Goal: Task Accomplishment & Management: Manage account settings

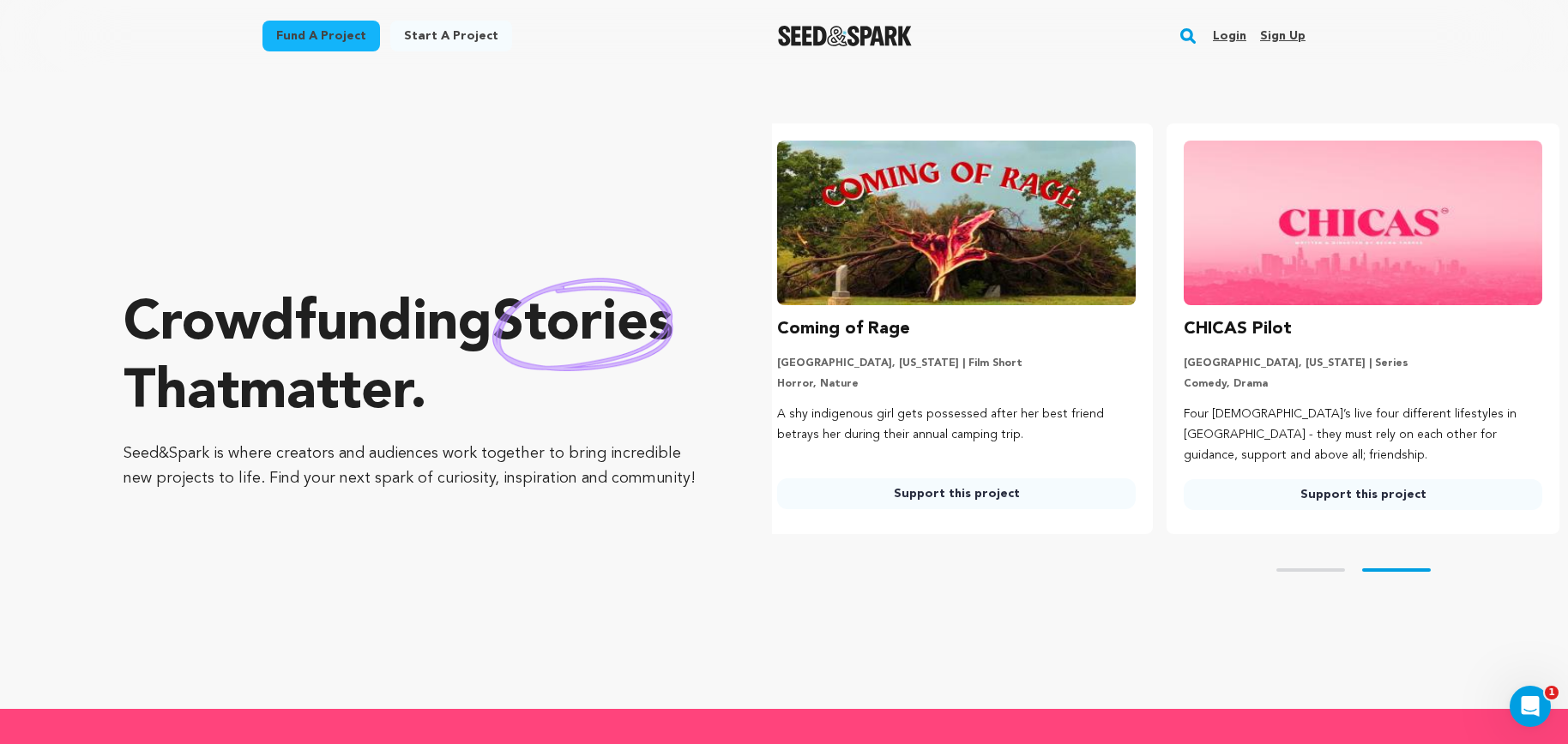
scroll to position [0, 420]
click at [1226, 39] on link "Login" at bounding box center [1229, 36] width 34 height 28
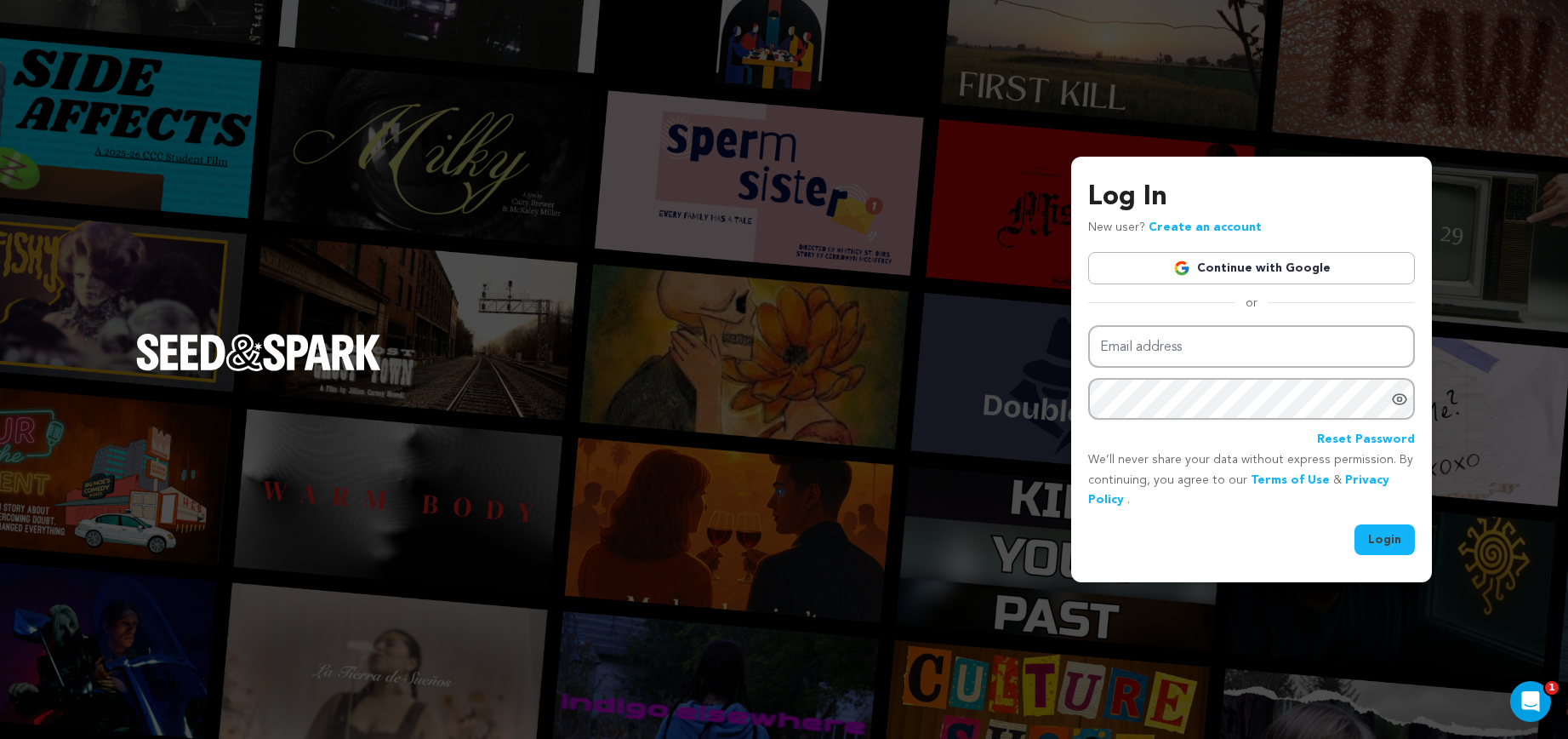
click at [1218, 277] on link "Continue with Google" at bounding box center [1251, 268] width 326 height 33
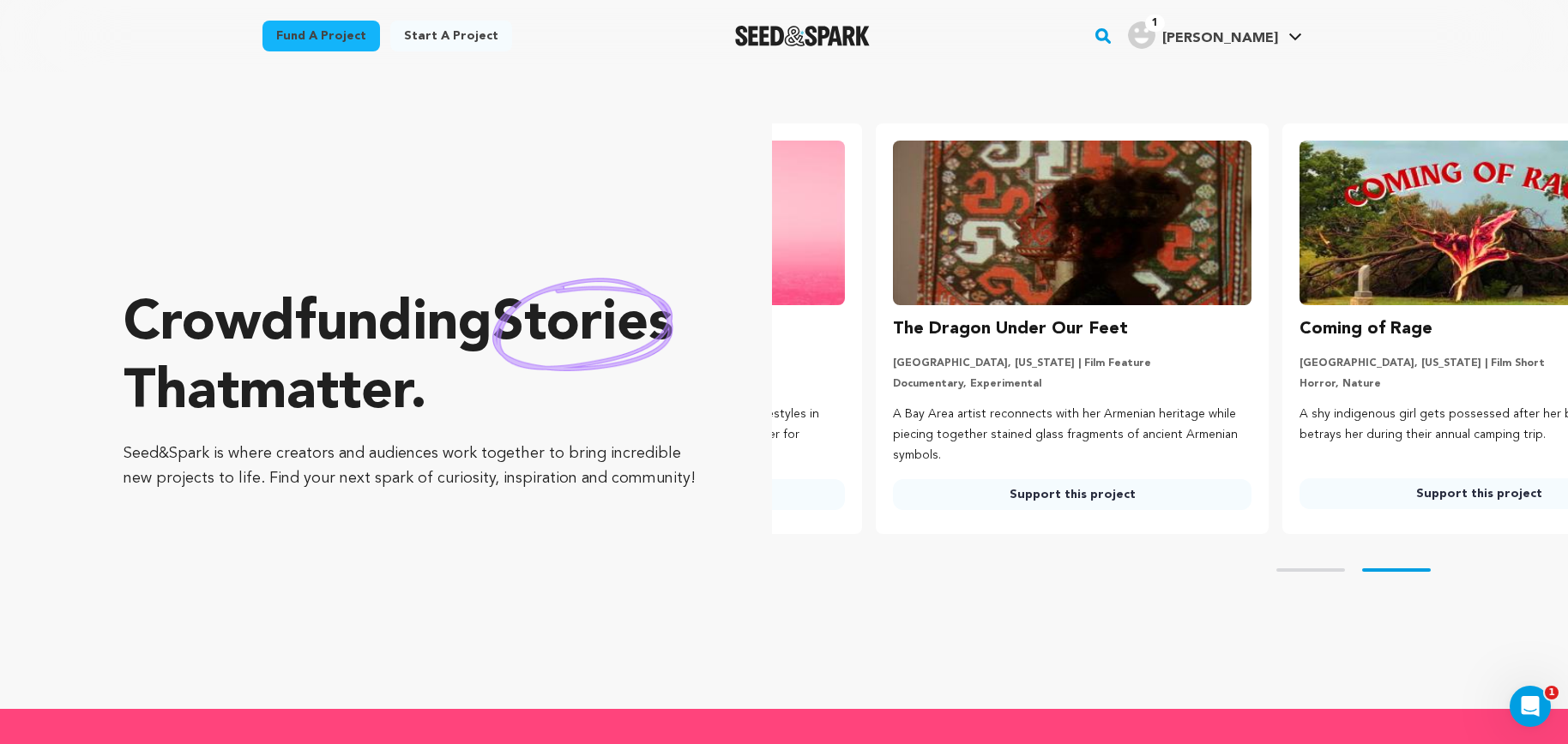
scroll to position [0, 420]
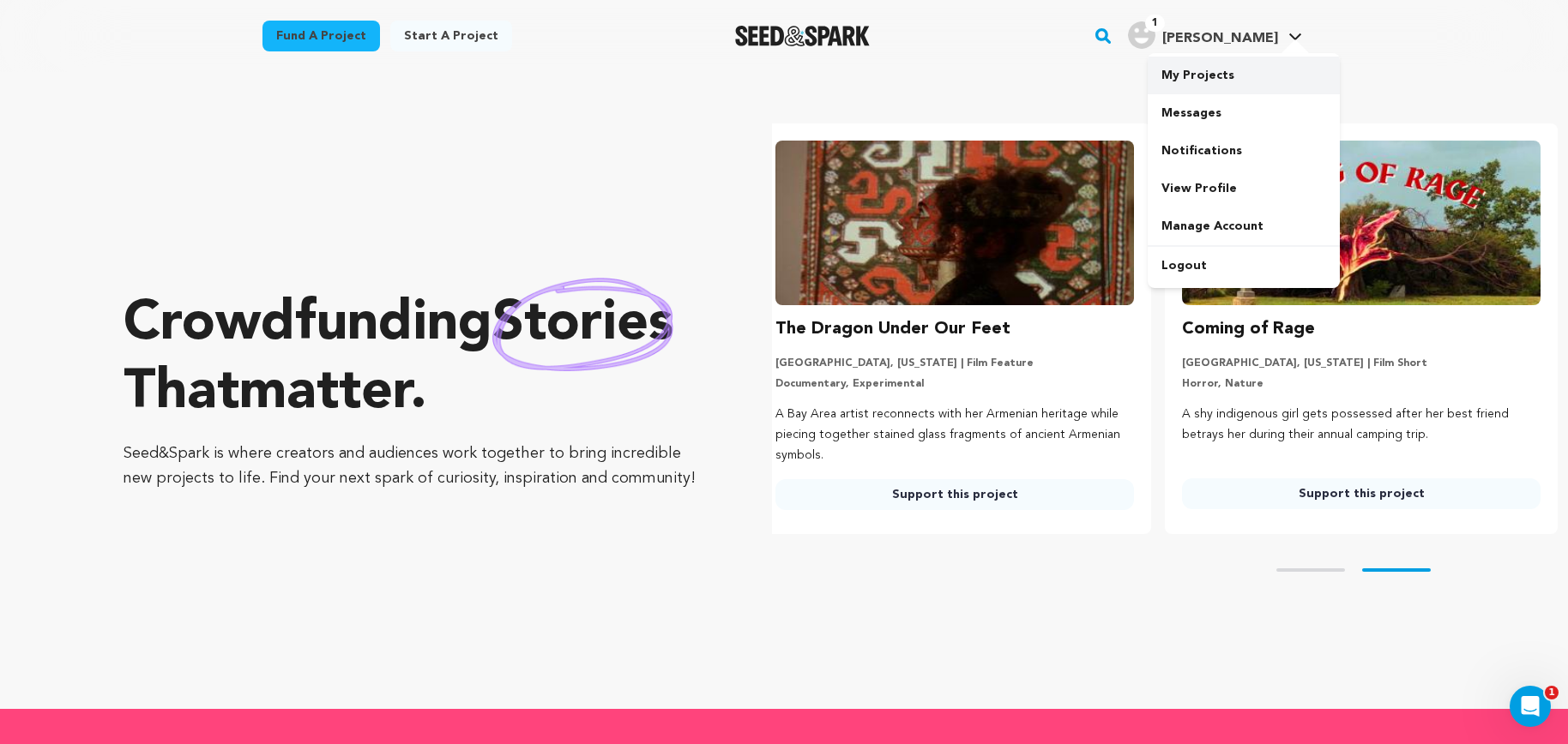
click at [1204, 73] on link "My Projects" at bounding box center [1243, 76] width 192 height 37
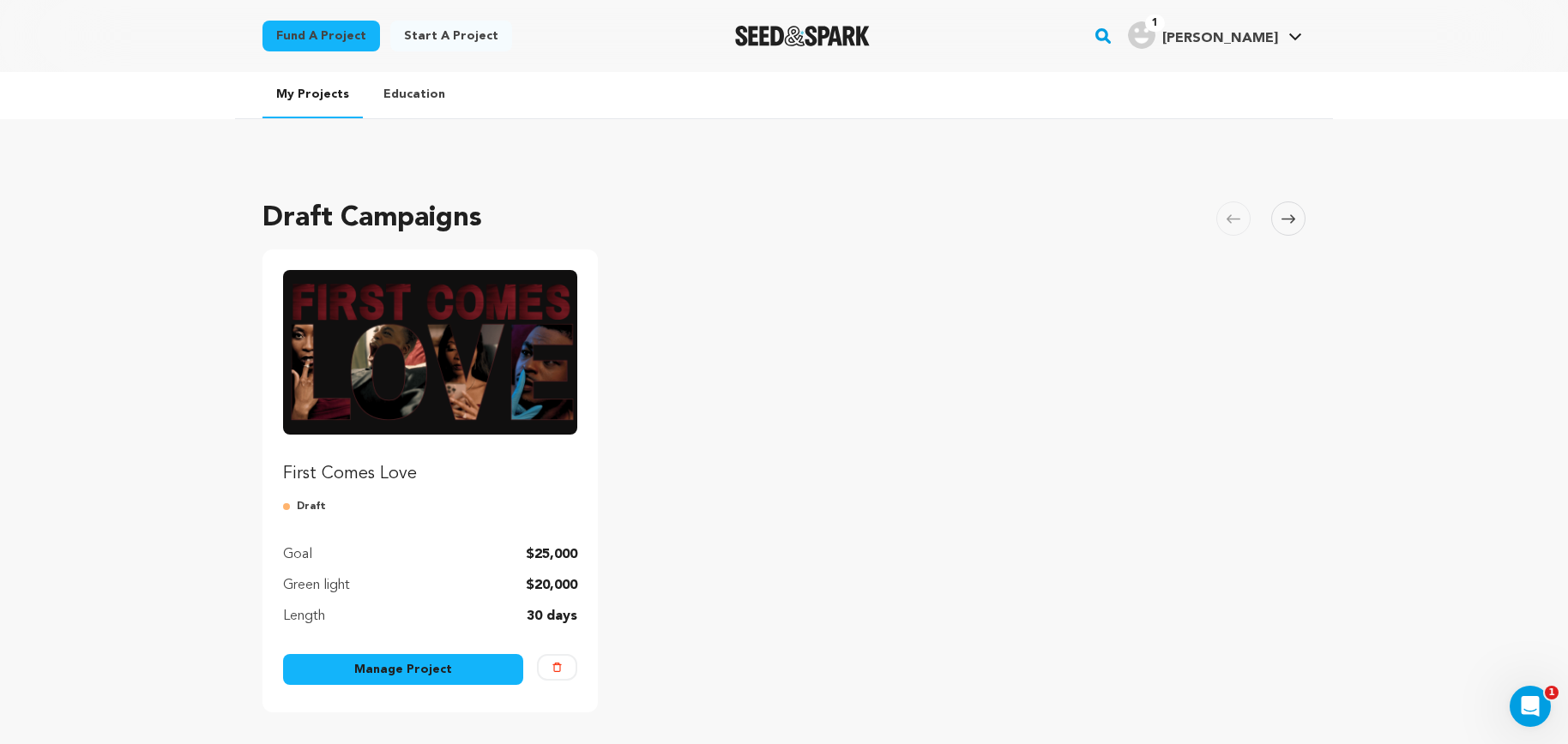
click at [420, 668] on link "Manage Project" at bounding box center [403, 669] width 240 height 31
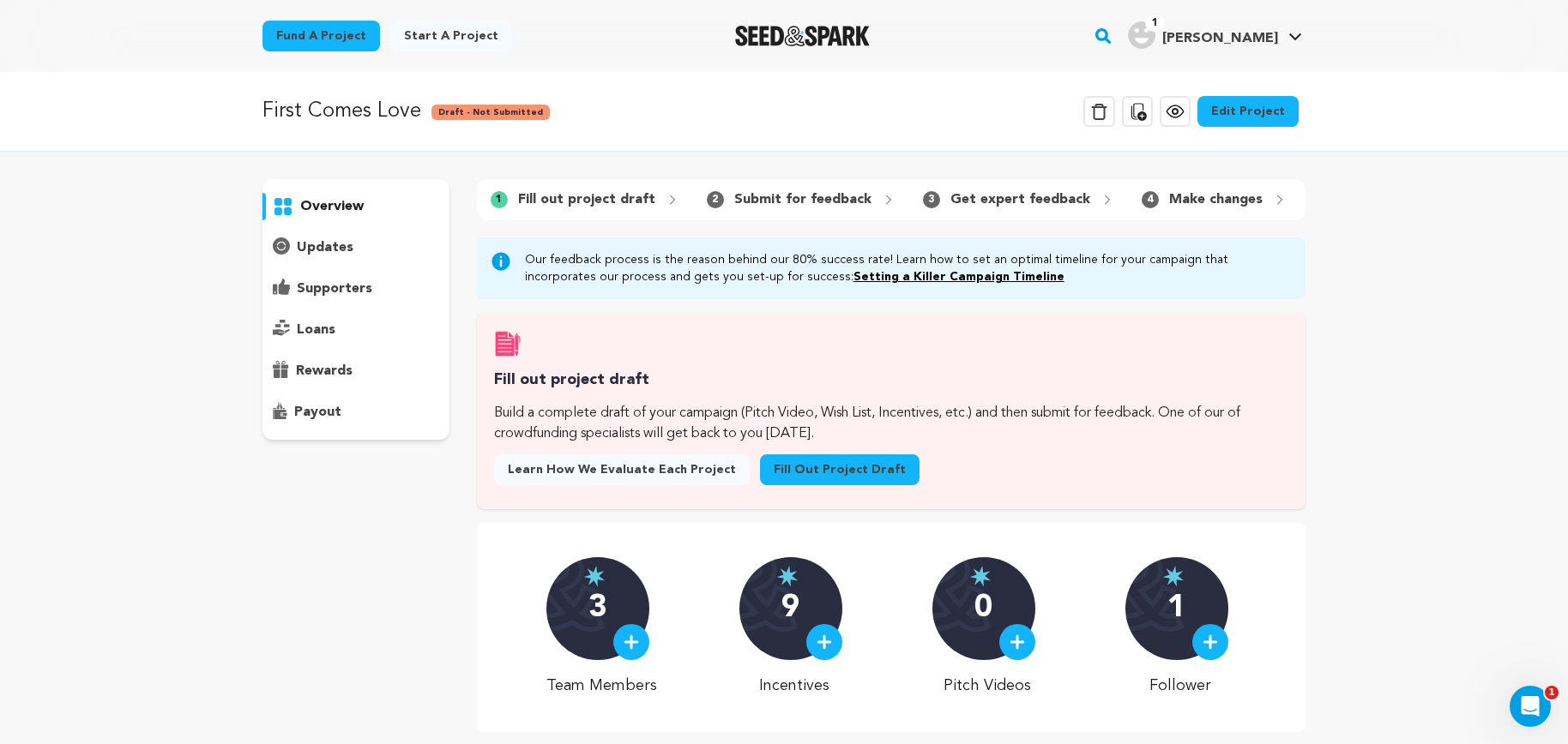
click at [1232, 115] on link "Edit Project" at bounding box center [1248, 111] width 101 height 31
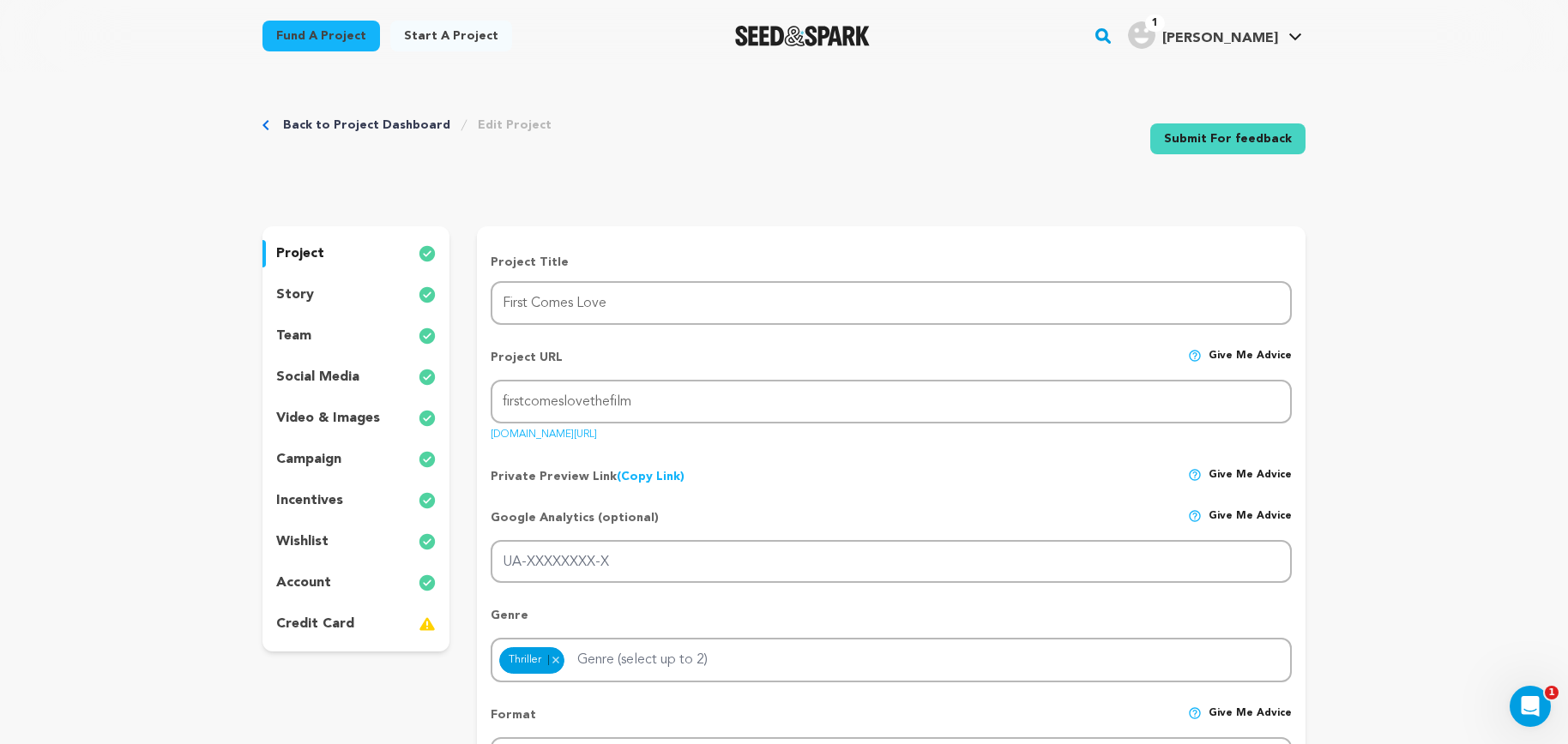
click at [314, 500] on p "incentives" at bounding box center [309, 500] width 67 height 20
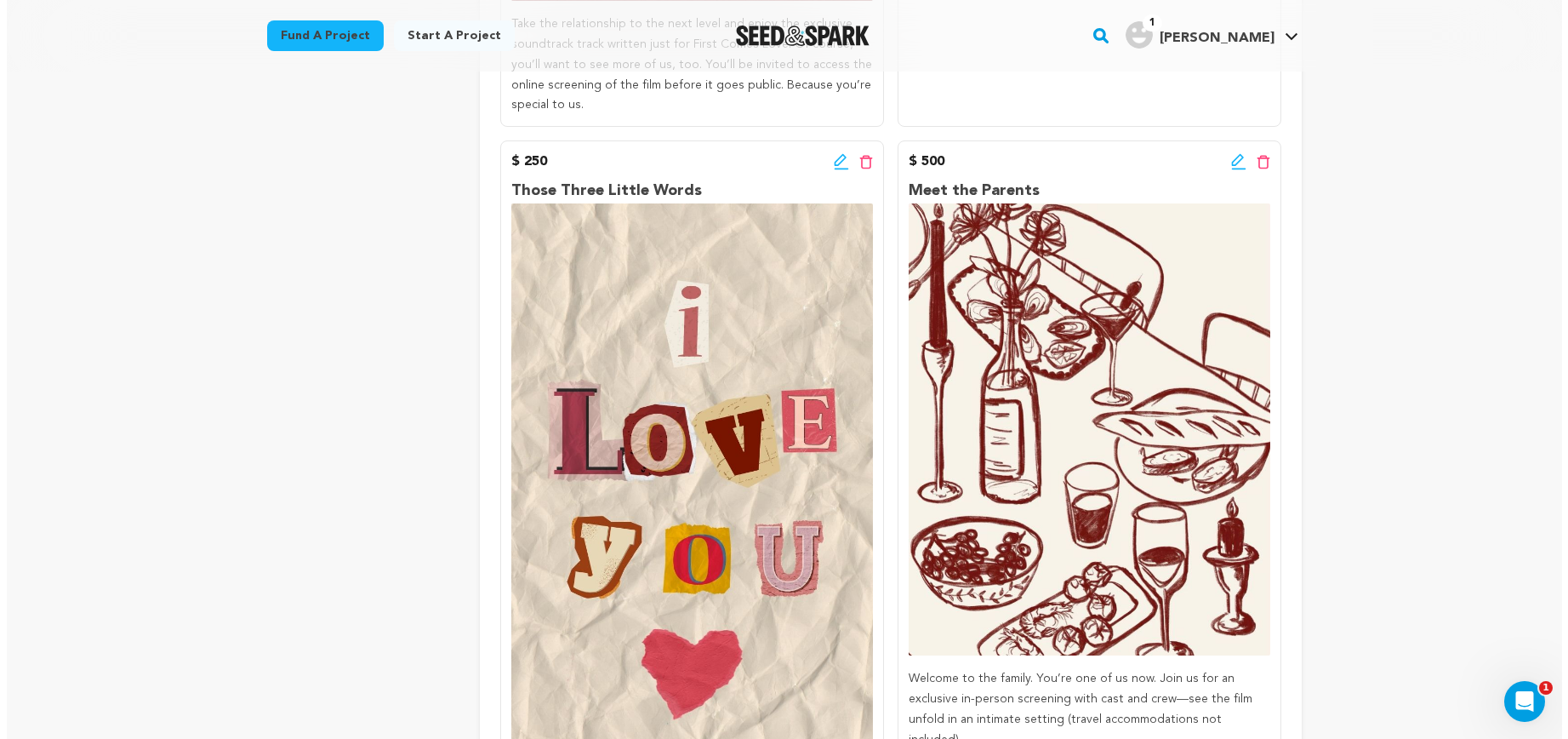
scroll to position [1704, 0]
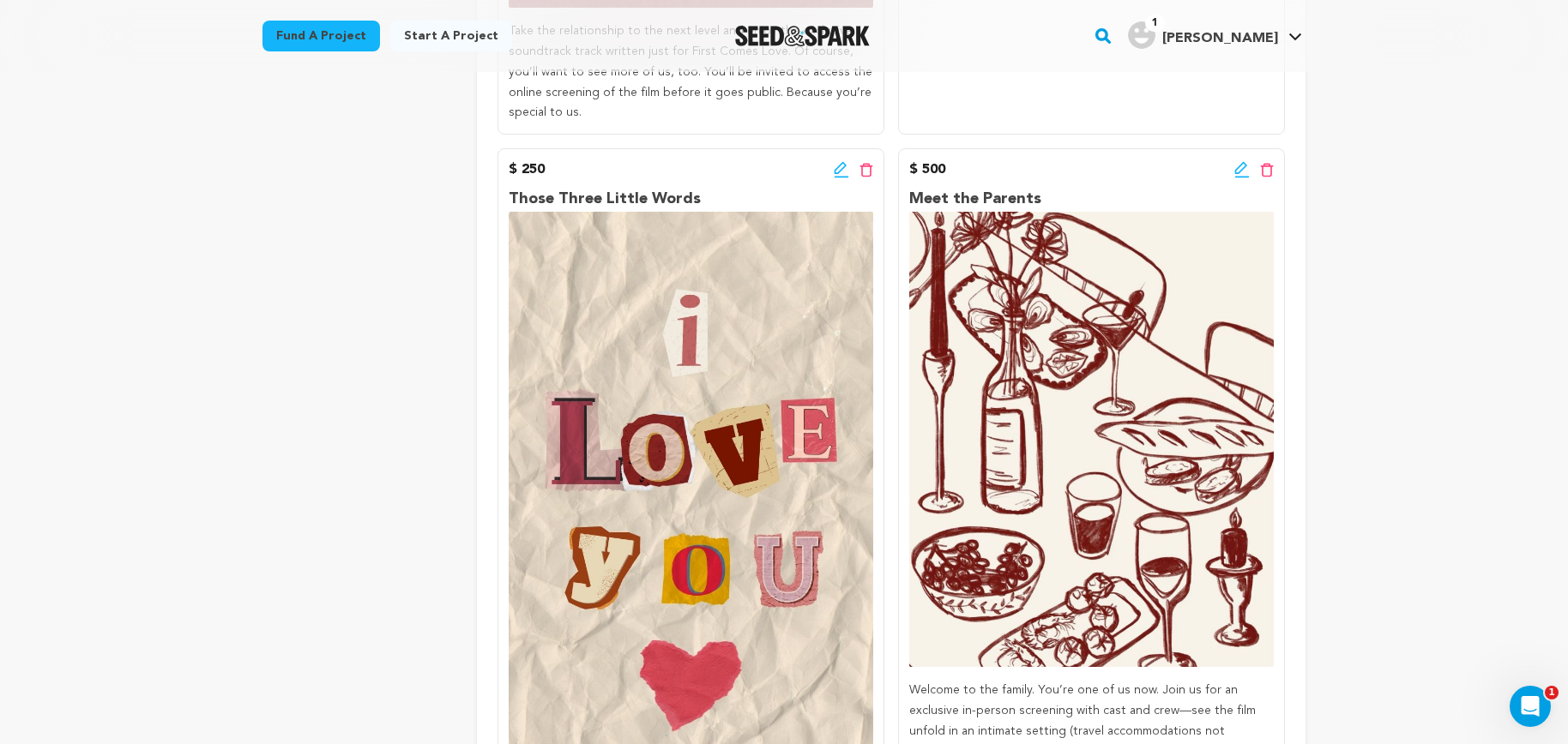
click at [839, 161] on icon at bounding box center [840, 169] width 15 height 17
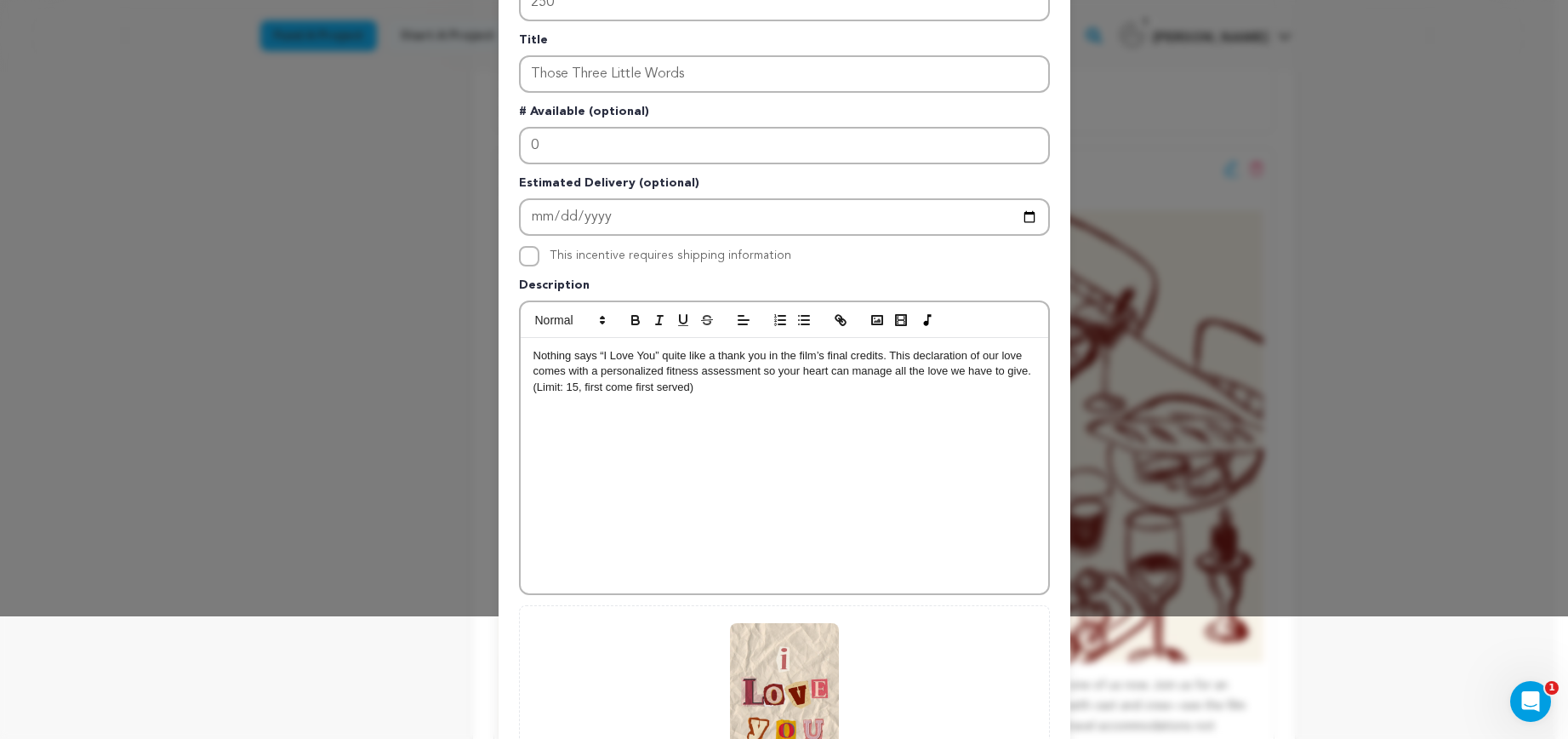
scroll to position [124, 0]
click at [726, 390] on p "Nothing says “I Love You” quite like a thank you in the film’s final credits. T…" at bounding box center [784, 369] width 502 height 47
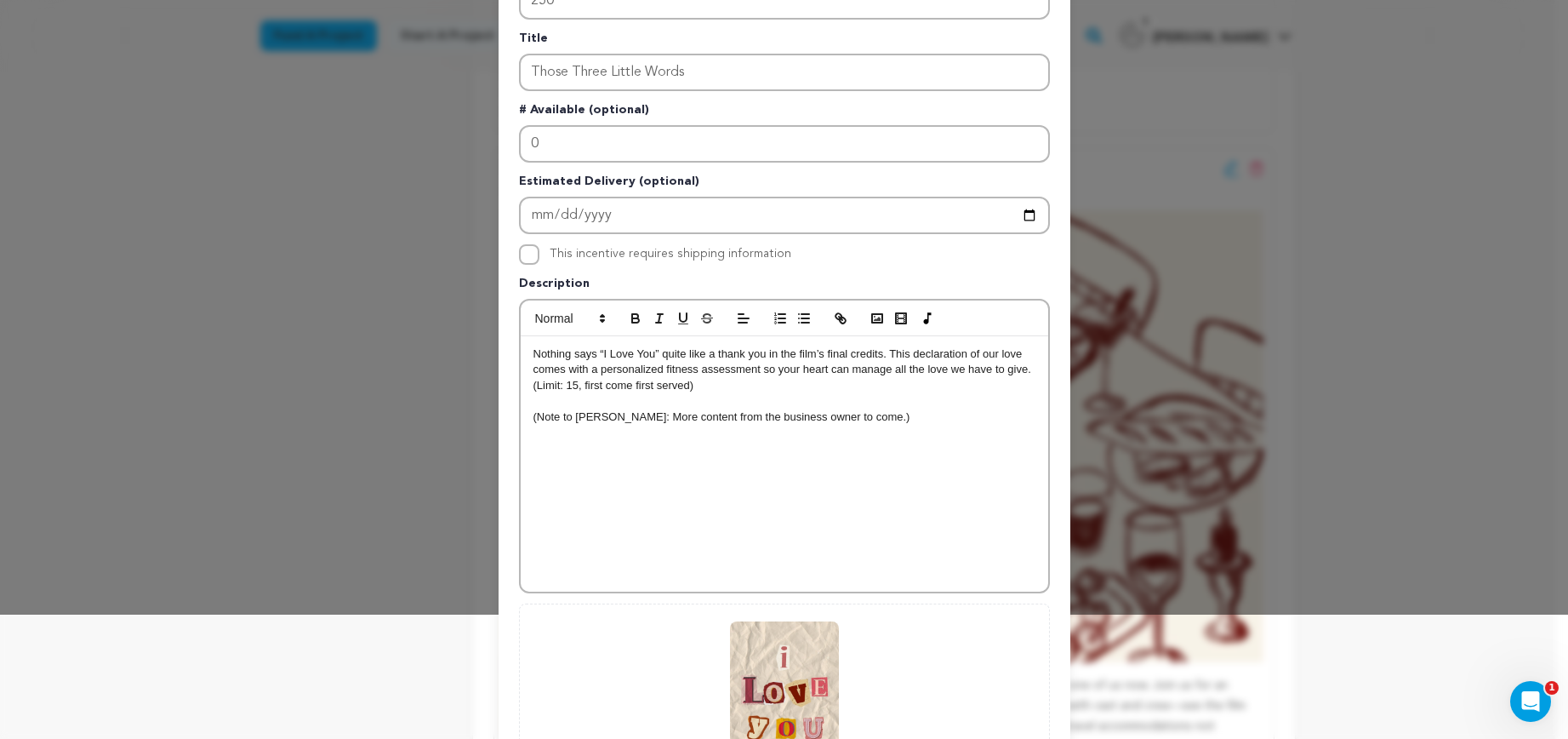
click at [798, 384] on p "Nothing says “I Love You” quite like a thank you in the film’s final credits. T…" at bounding box center [784, 369] width 502 height 47
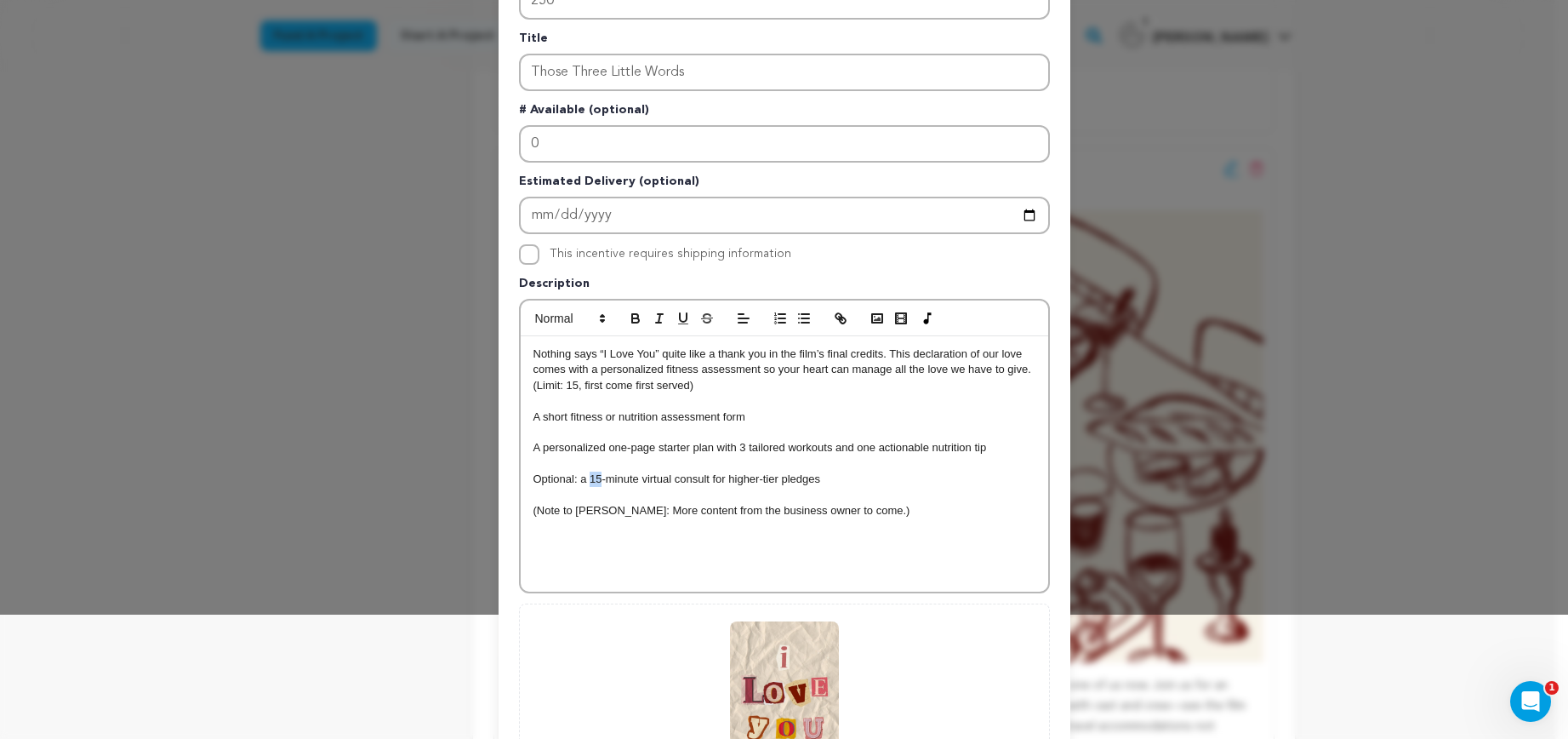
drag, startPoint x: 596, startPoint y: 482, endPoint x: 583, endPoint y: 482, distance: 13.0
click at [583, 482] on p "Optional: a 15-minute virtual consult for higher-tier pledges" at bounding box center [784, 479] width 502 height 15
drag, startPoint x: 728, startPoint y: 486, endPoint x: 704, endPoint y: 486, distance: 24.0
click at [704, 486] on p "Optional: a 20-minute virtual consult for higher-tier pledges" at bounding box center [784, 479] width 502 height 15
drag, startPoint x: 983, startPoint y: 452, endPoint x: 784, endPoint y: 419, distance: 201.7
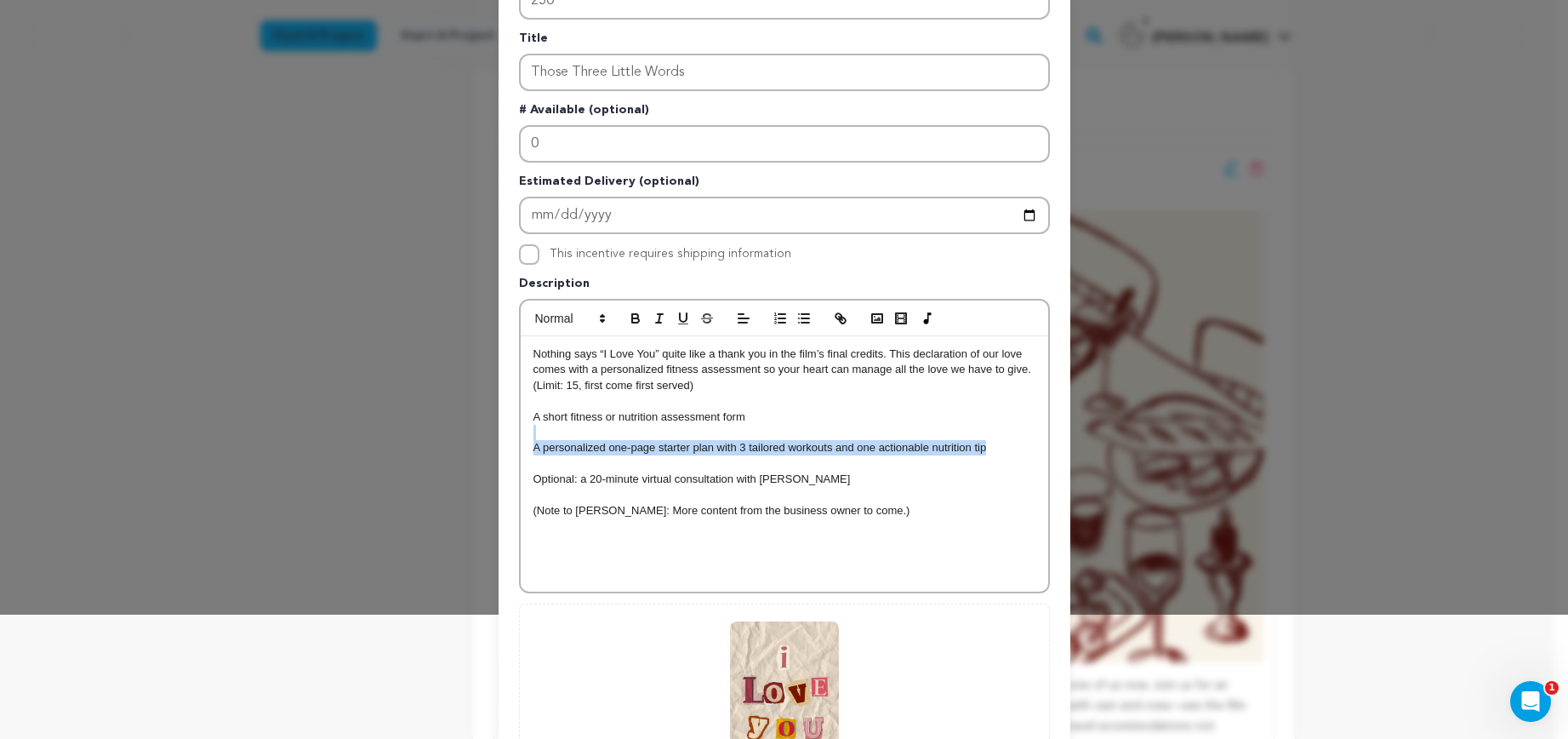
click at [784, 419] on div "Nothing says “I Love You” quite like a thank you in the film’s final credits. T…" at bounding box center [784, 464] width 528 height 255
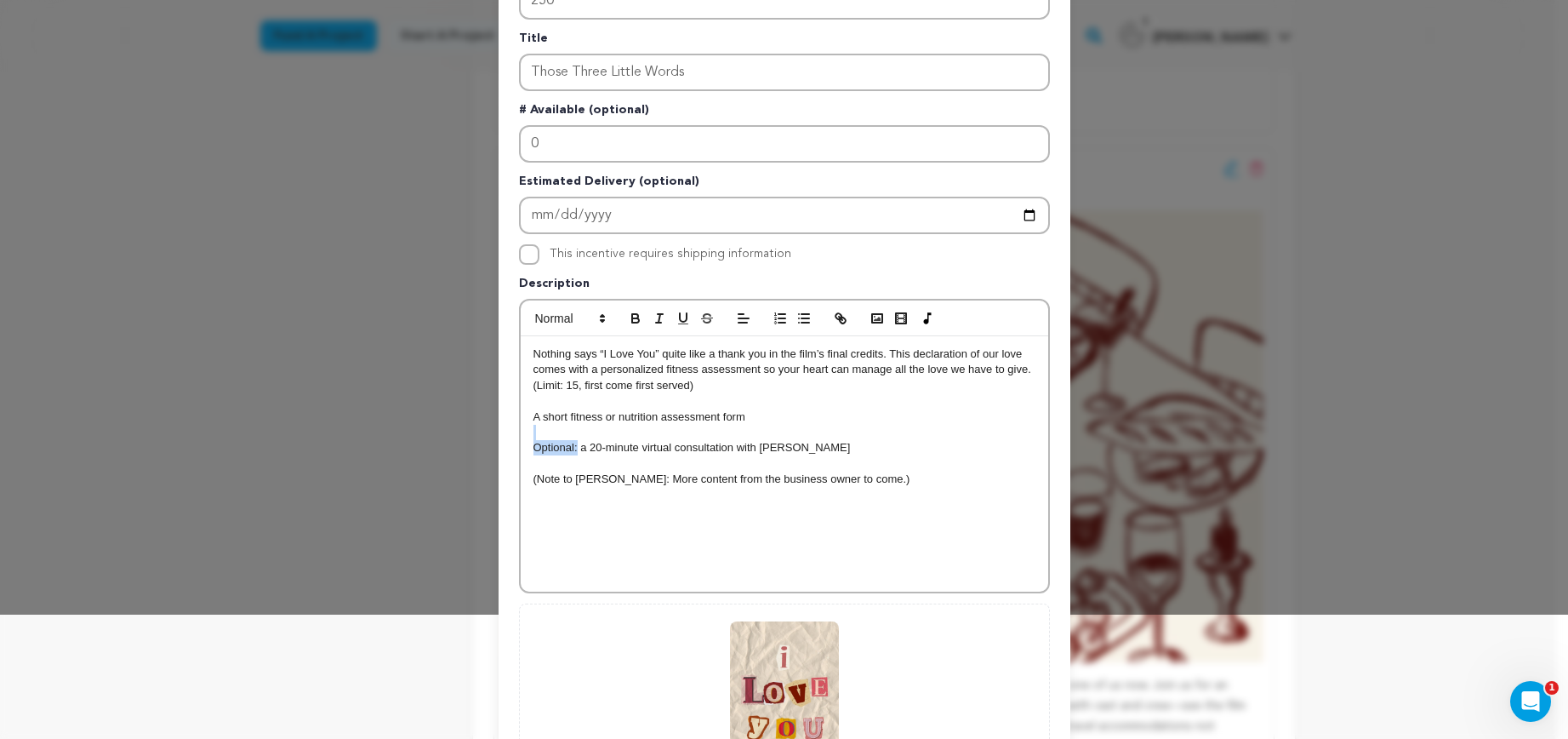
drag, startPoint x: 571, startPoint y: 450, endPoint x: 525, endPoint y: 434, distance: 48.7
click at [525, 434] on div "Nothing says “I Love You” quite like a thank you in the film’s final credits. T…" at bounding box center [784, 464] width 528 height 255
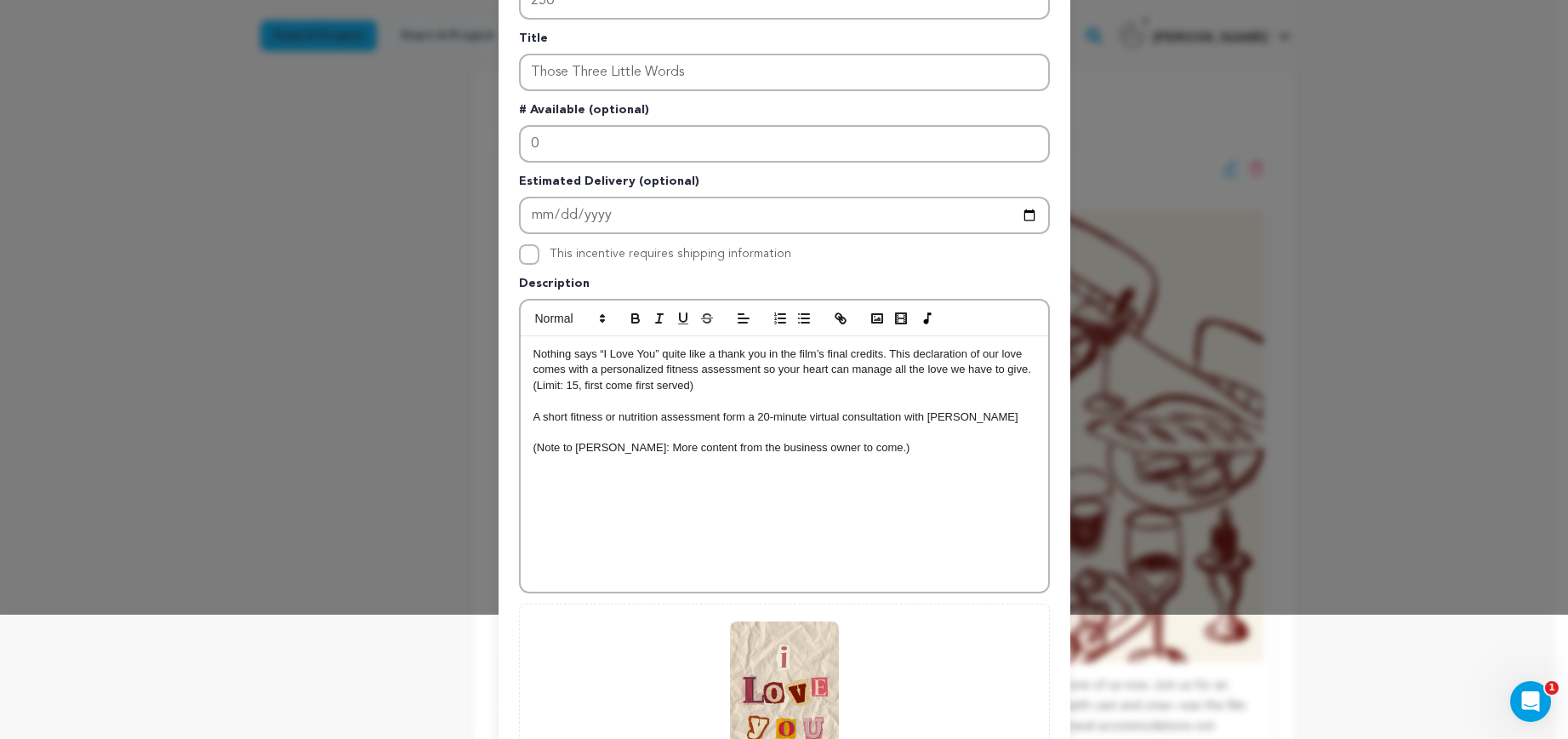
click at [544, 419] on p "A short fitness or nutrition assessment form a 20-minute virtual consultation w…" at bounding box center [784, 417] width 502 height 15
drag, startPoint x: 625, startPoint y: 419, endPoint x: 570, endPoint y: 422, distance: 55.1
click at [570, 422] on p "A fitness or nutrition assessment form a 20-minute virtual consultation with Ho…" at bounding box center [784, 417] width 502 height 15
click at [574, 419] on p "A fitness or nutrition assessment form a 20-minute virtual consultation with Ho…" at bounding box center [784, 417] width 502 height 15
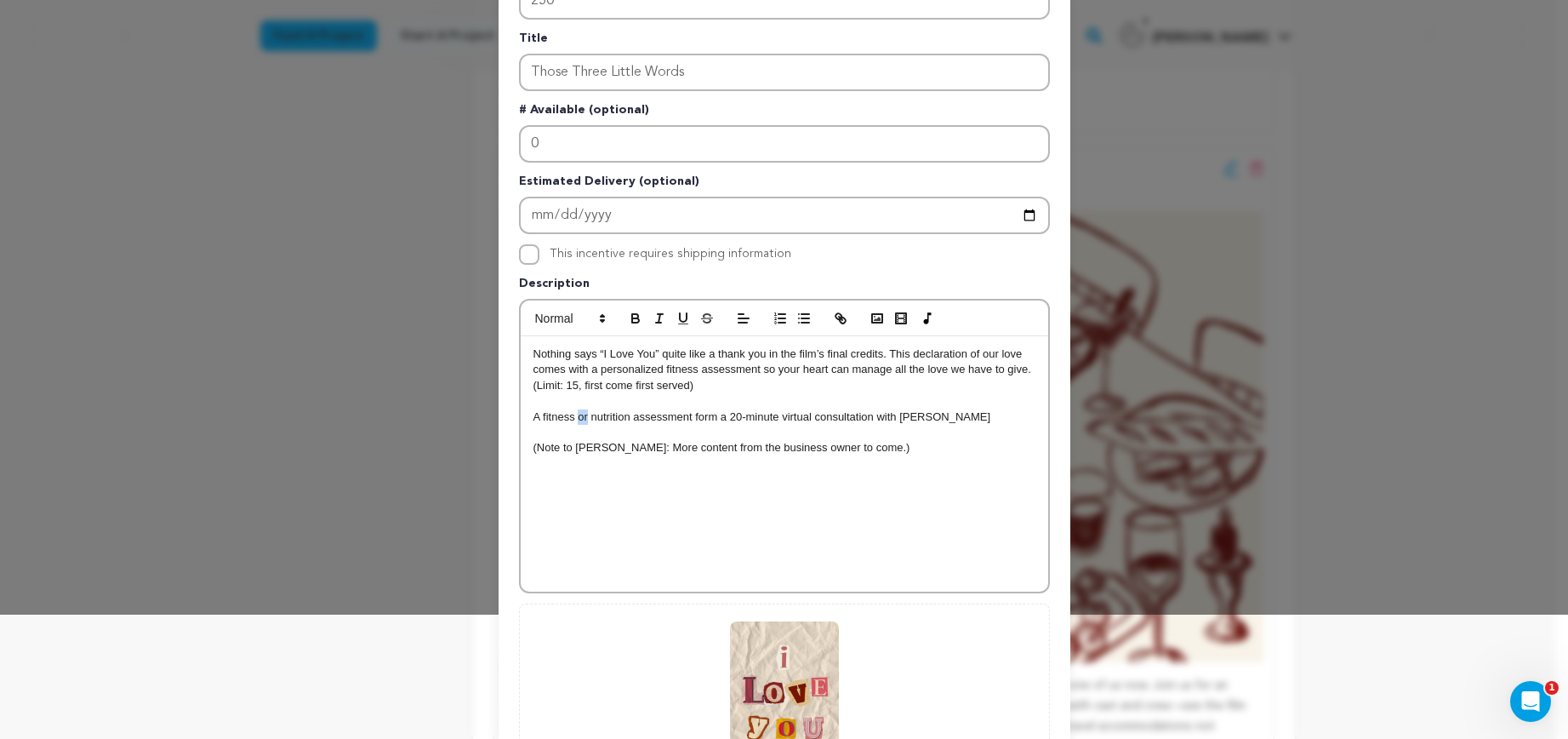
click at [574, 419] on p "A fitness or nutrition assessment form a 20-minute virtual consultation with Ho…" at bounding box center [784, 417] width 502 height 15
click at [709, 417] on p "A fitness and nutrition assessment form a 20-minute virtual consultation with H…" at bounding box center [784, 417] width 502 height 15
click at [913, 421] on p "A fitness and nutrition assessment and 20-minute virtual consultation with Holly" at bounding box center [784, 417] width 502 height 15
drag, startPoint x: 930, startPoint y: 418, endPoint x: 526, endPoint y: 418, distance: 404.0
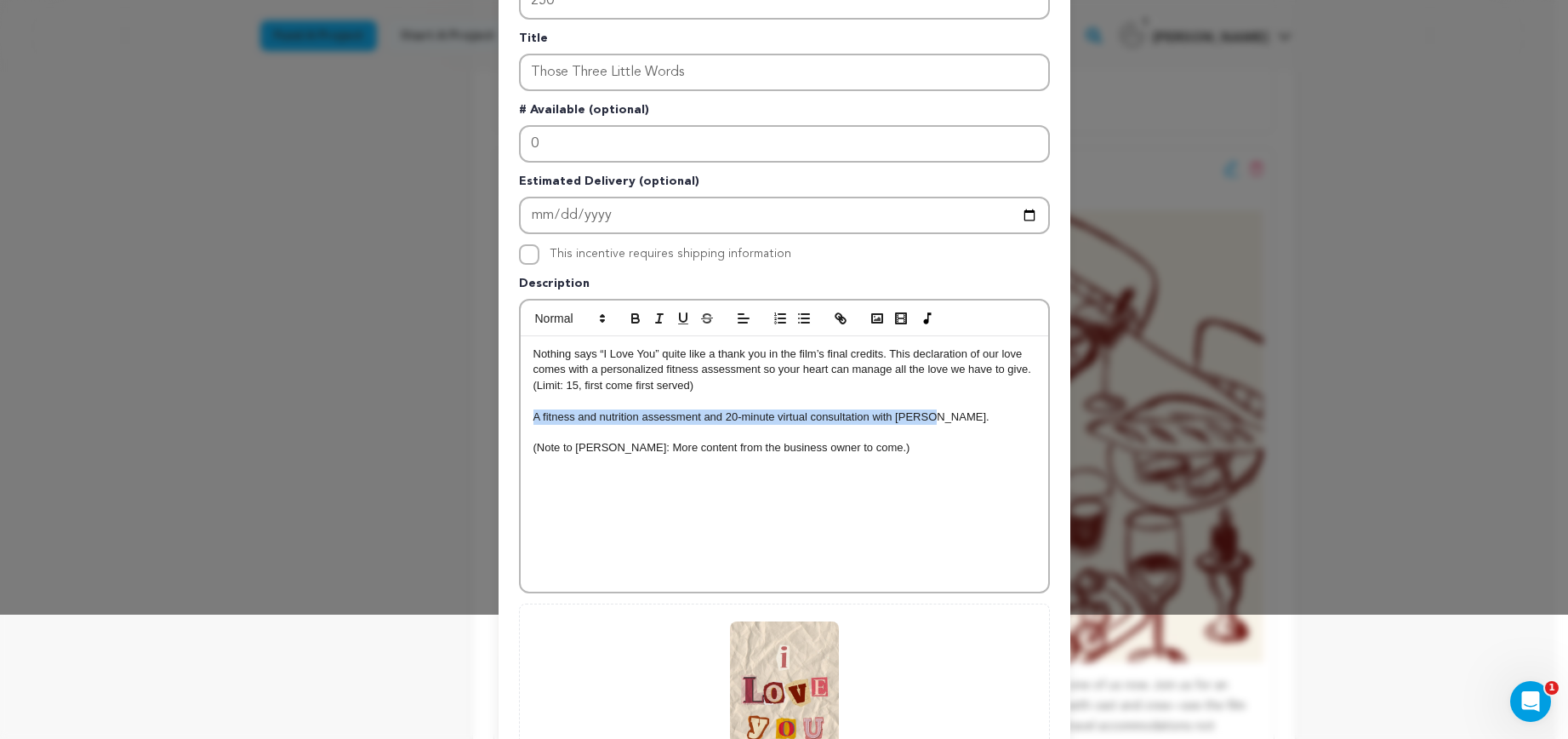
click at [534, 418] on p "A fitness and nutrition assessment and 20-minute virtual consultation with Holl…" at bounding box center [784, 417] width 502 height 15
click at [1008, 374] on p "Nothing says “I Love You” quite like a thank you in the film’s final credits. T…" at bounding box center [784, 369] width 502 height 47
click at [1024, 371] on p "Nothing says “I Love You” quite like a thank you in the film’s final credits. T…" at bounding box center [784, 369] width 502 height 47
click at [753, 373] on p "Nothing says “I Love You” quite like a thank you in the film’s final credits. T…" at bounding box center [784, 369] width 502 height 47
drag, startPoint x: 753, startPoint y: 373, endPoint x: 595, endPoint y: 371, distance: 158.0
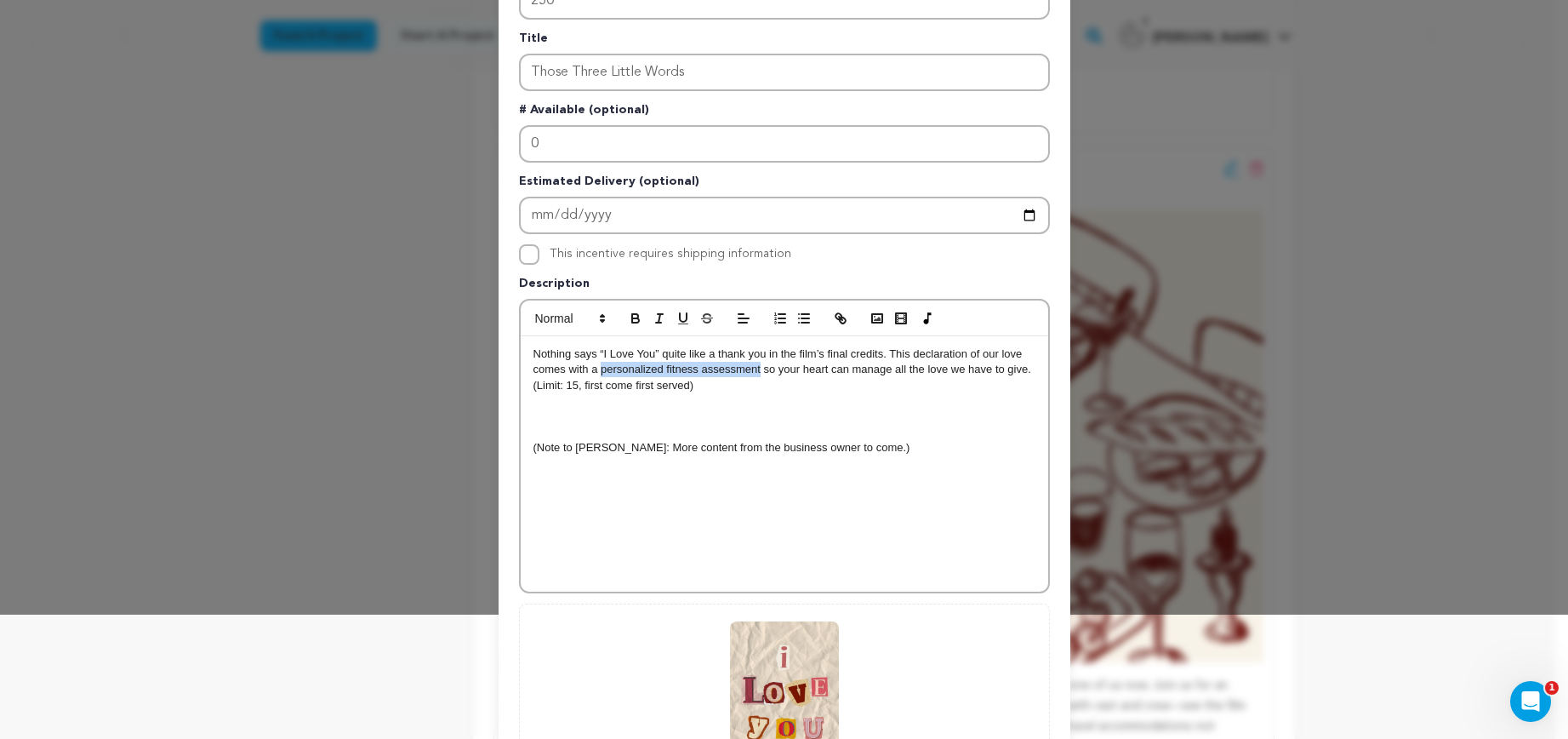
click at [595, 371] on p "Nothing says “I Love You” quite like a thank you in the film’s final credits. T…" at bounding box center [784, 369] width 502 height 47
click at [689, 370] on p "Nothing says “I Love You” quite like a thank you in the film’s final credits. T…" at bounding box center [784, 369] width 502 height 47
drag, startPoint x: 596, startPoint y: 371, endPoint x: 757, endPoint y: 373, distance: 161.0
click at [757, 373] on p "Nothing says “I Love You” quite like a thank you in the film’s final credits. T…" at bounding box center [784, 369] width 502 height 47
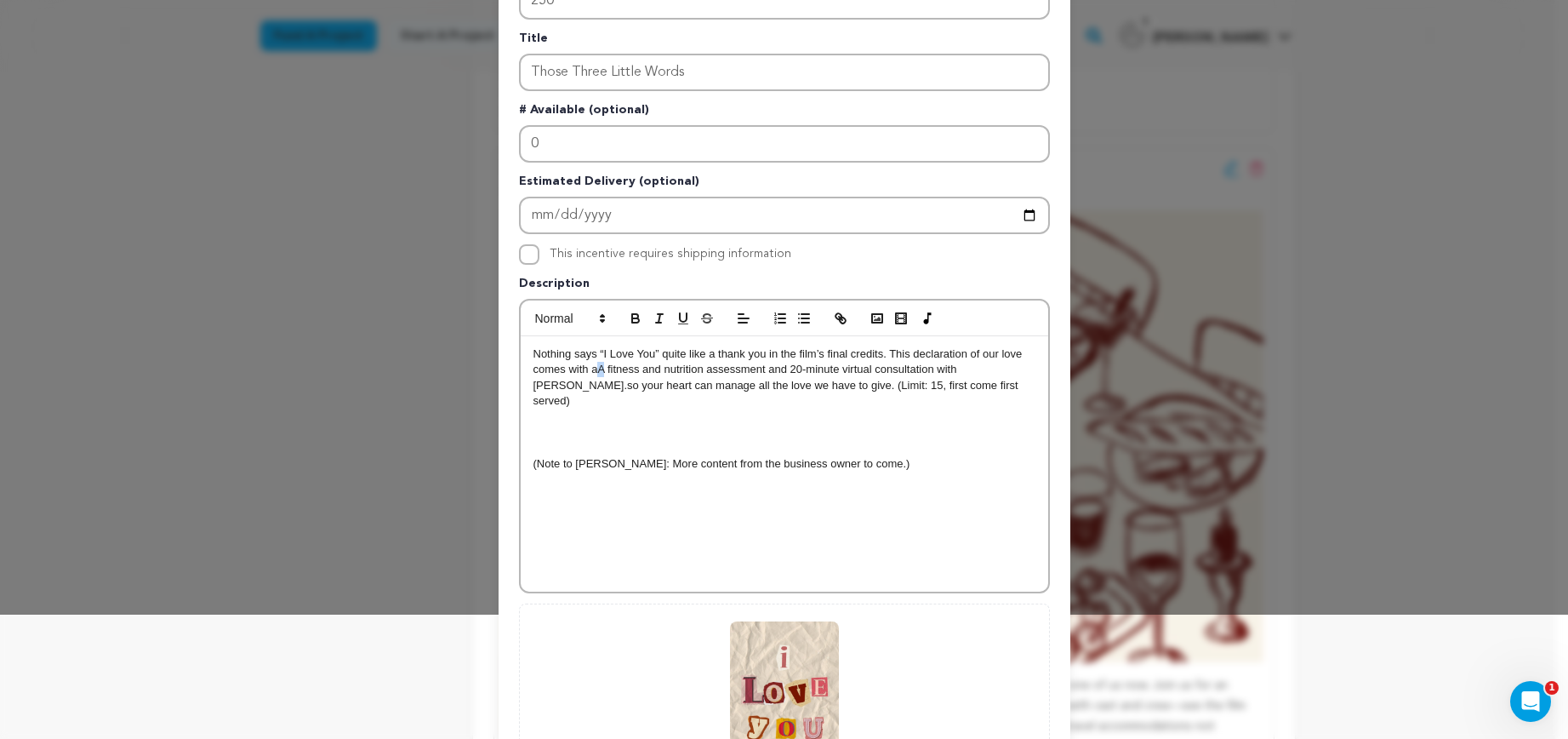
click at [593, 371] on span "A fitness and nutrition assessment and 20-minute virtual consultation with Holl…" at bounding box center [747, 377] width 427 height 28
click at [975, 373] on p "Nothing says “I Love You” quite like a thank you in the film’s final credits. T…" at bounding box center [784, 377] width 502 height 63
click at [776, 441] on p at bounding box center [784, 448] width 502 height 15
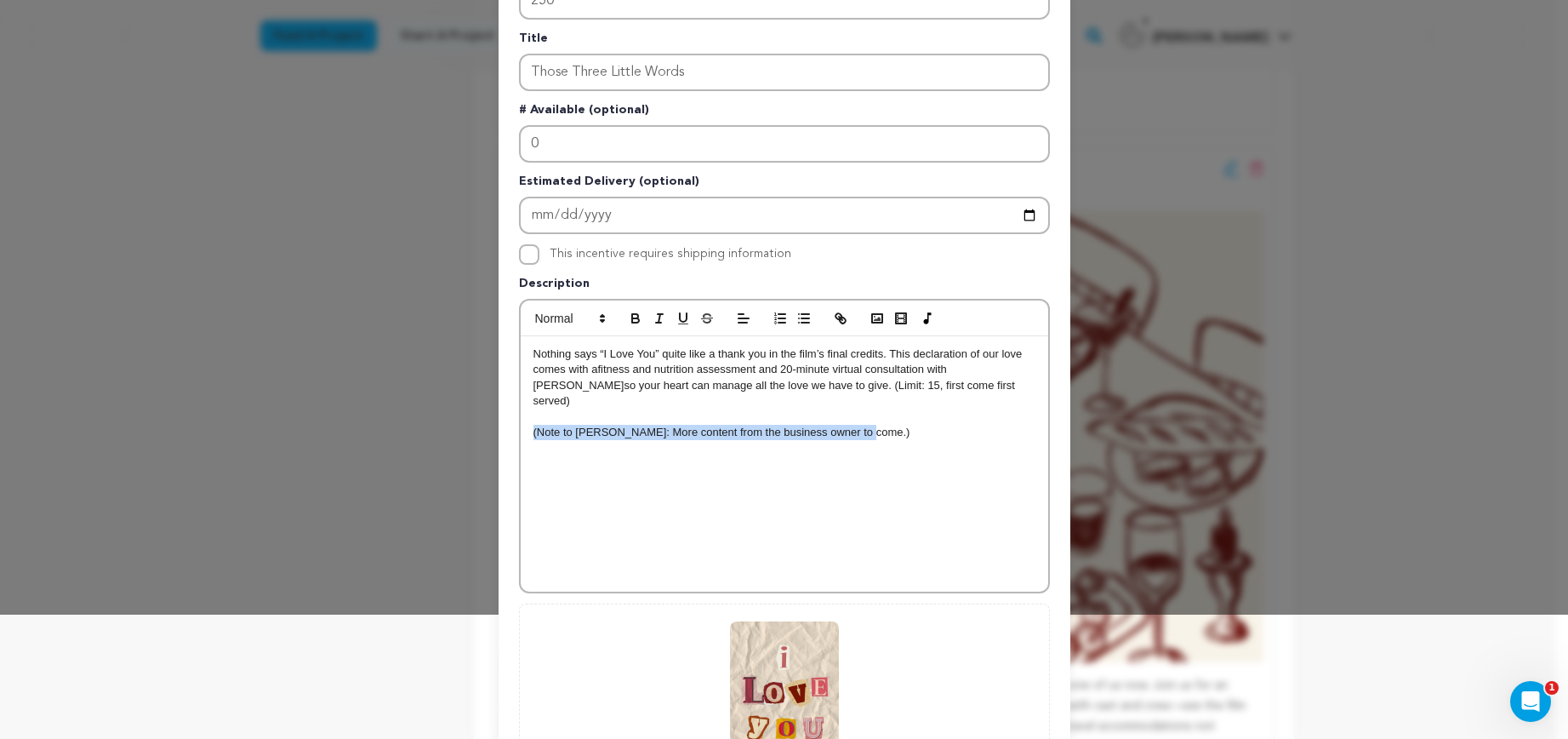
drag, startPoint x: 838, startPoint y: 417, endPoint x: 474, endPoint y: 419, distance: 364.0
click at [474, 419] on div "Edit Incentive Close modal Pledge Level (USD) 250 Title Those Three Little Word…" at bounding box center [784, 419] width 1568 height 1087
click at [628, 320] on icon "button" at bounding box center [635, 318] width 15 height 15
click at [792, 427] on div "Nothing says “I Love You” quite like a thank you in the film’s final credits. T…" at bounding box center [784, 464] width 528 height 255
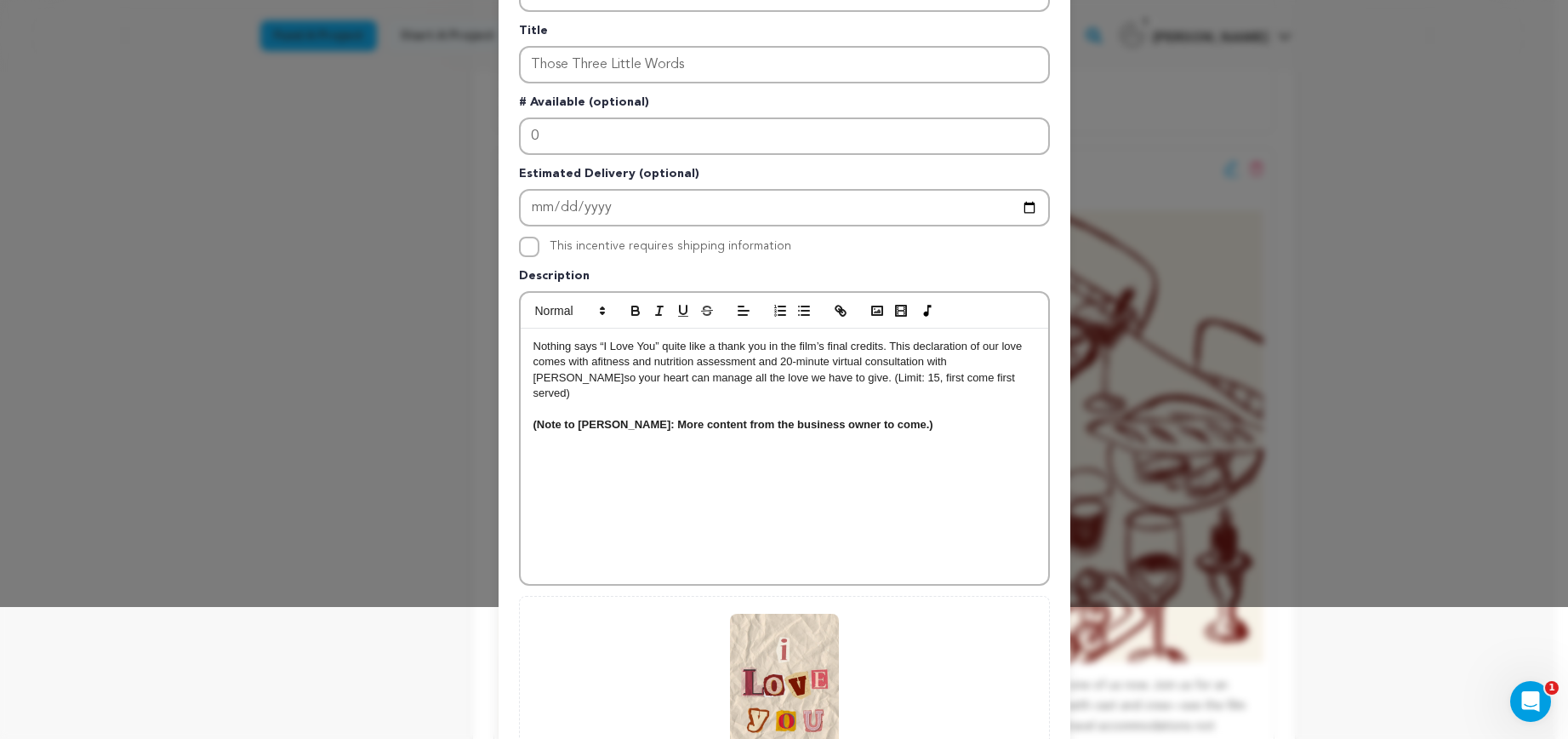
scroll to position [349, 0]
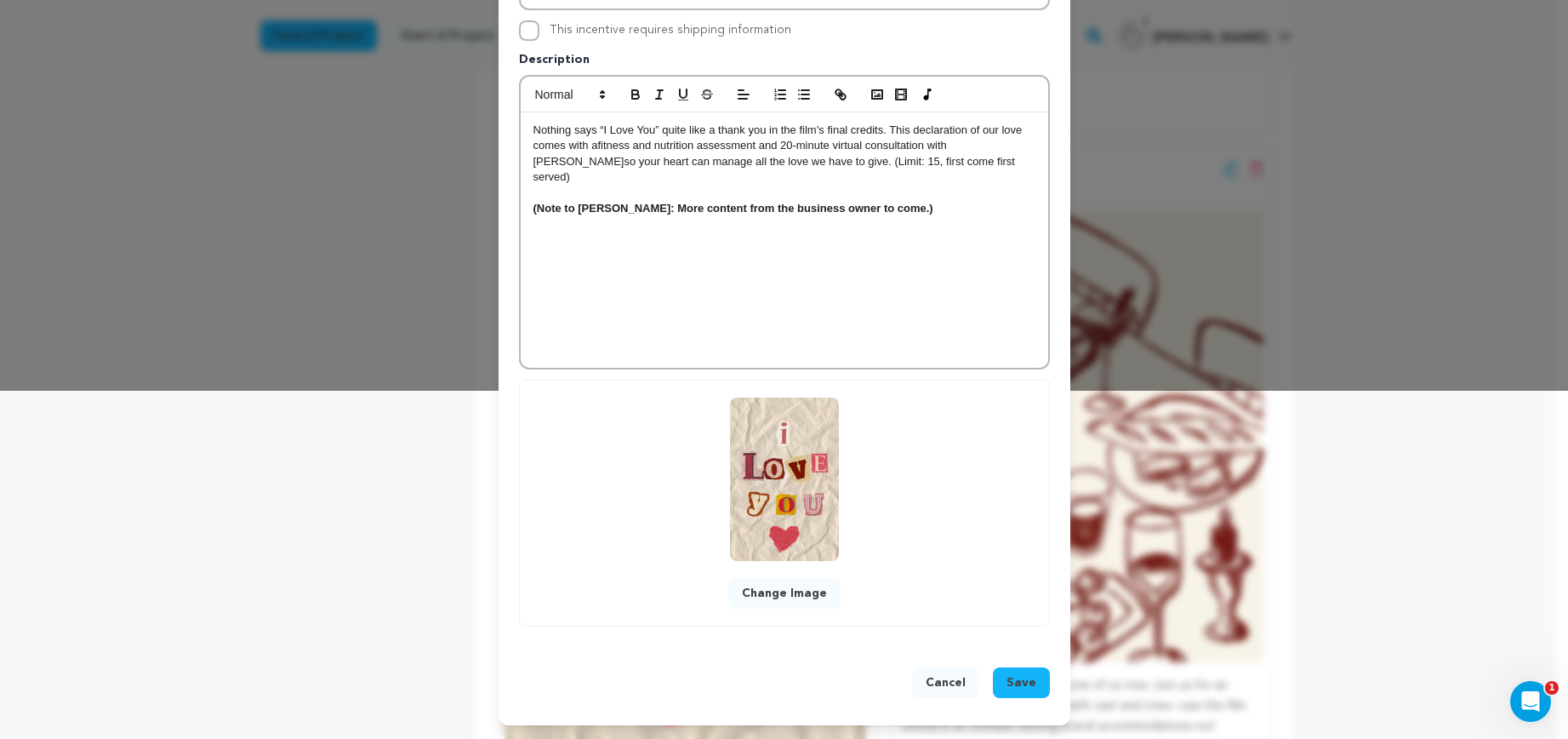
click at [1007, 682] on span "Save" at bounding box center [1022, 682] width 30 height 17
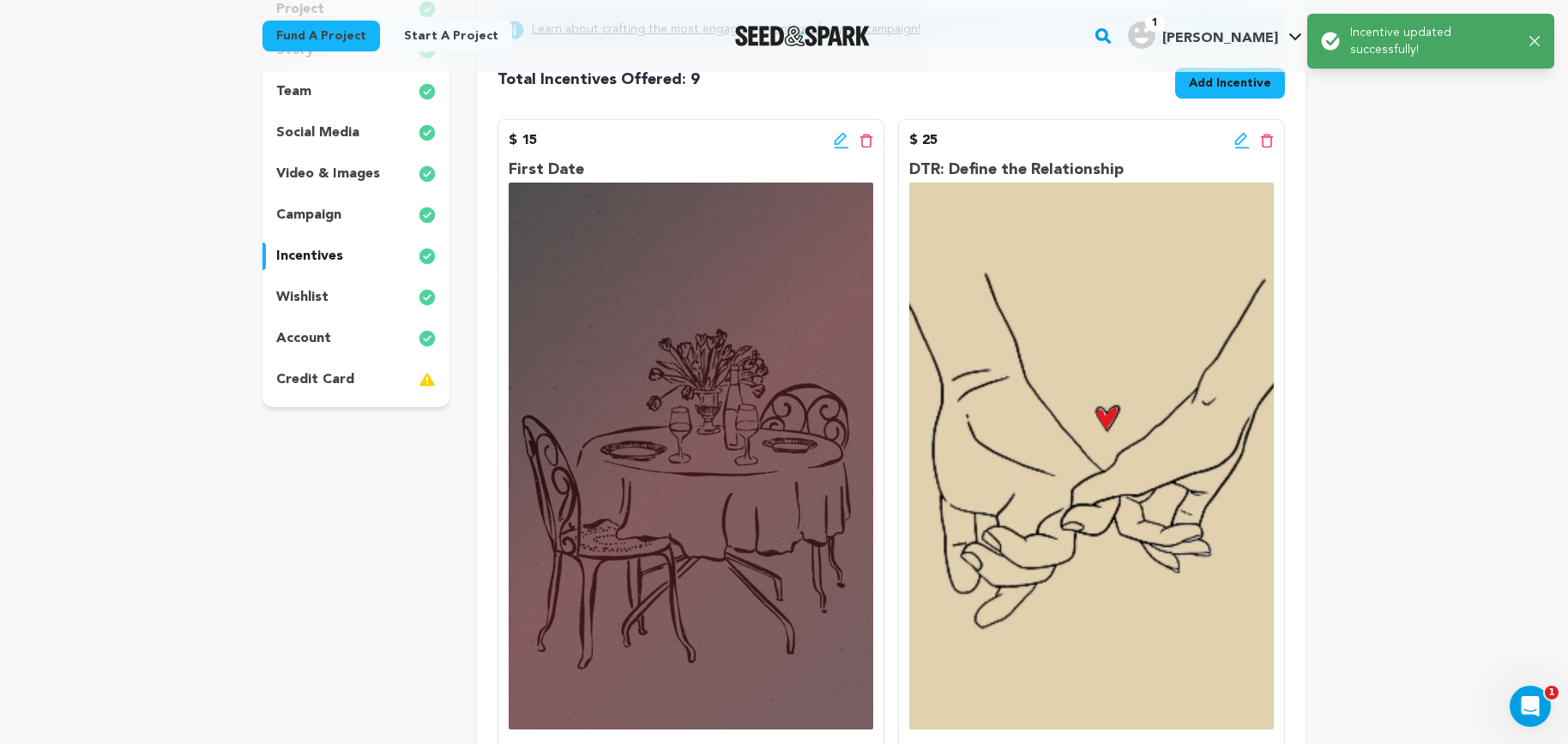
scroll to position [0, 0]
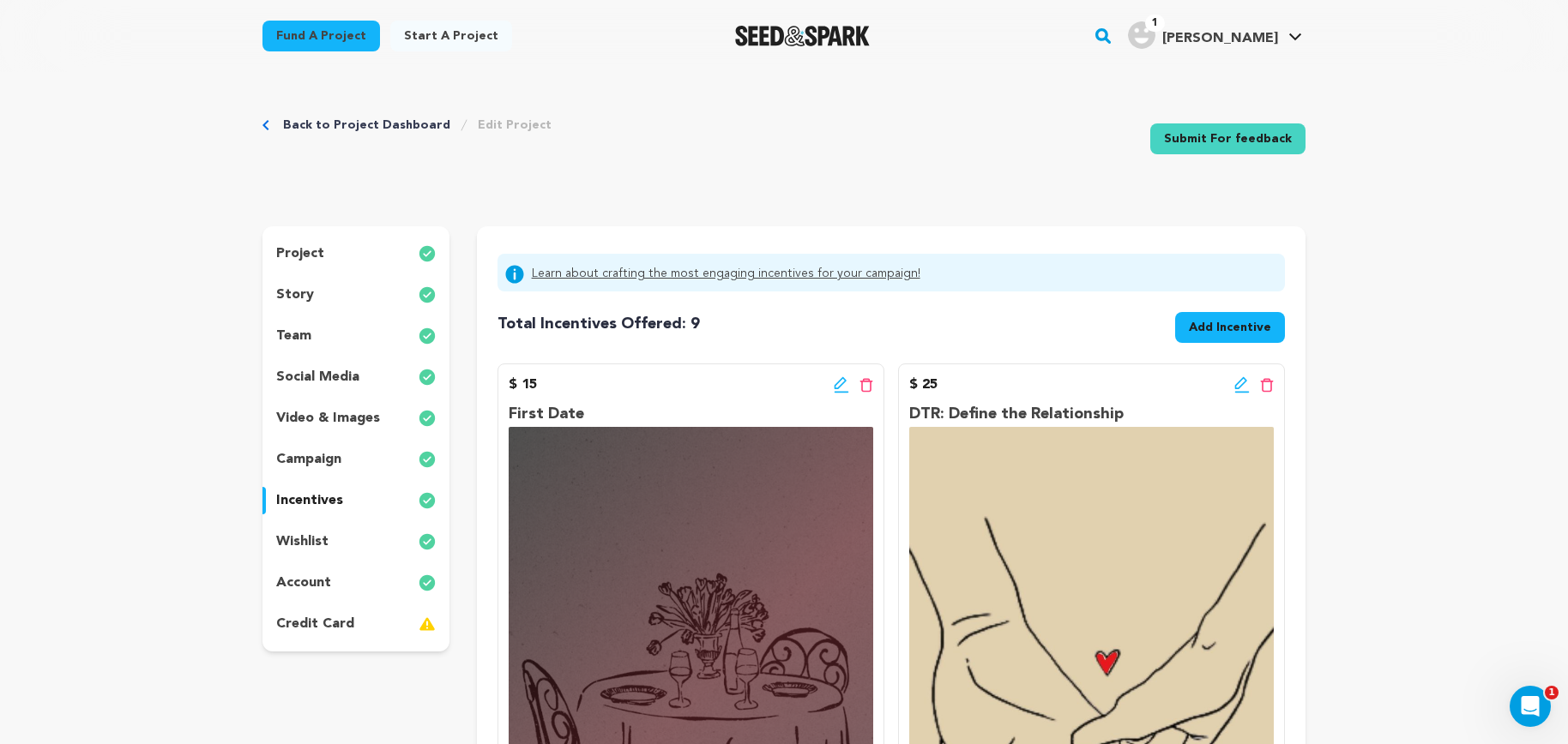
click at [328, 349] on div "project story team social media video & images campaign incentives wishlist acc…" at bounding box center [356, 439] width 187 height 425
click at [299, 340] on p "team" at bounding box center [293, 335] width 36 height 20
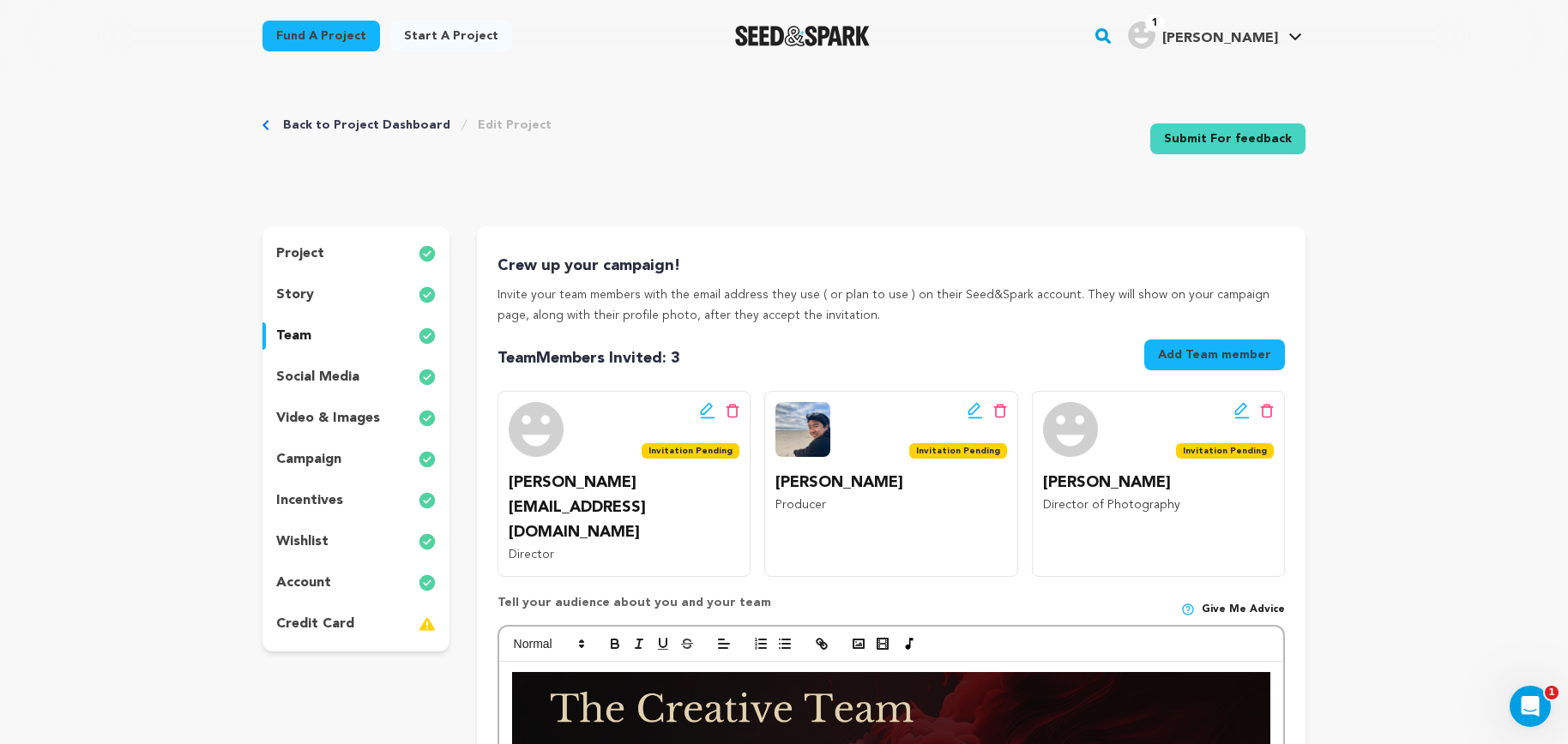
click at [300, 335] on p "team" at bounding box center [293, 335] width 36 height 20
click at [1204, 356] on button "Add Team member" at bounding box center [1214, 355] width 141 height 31
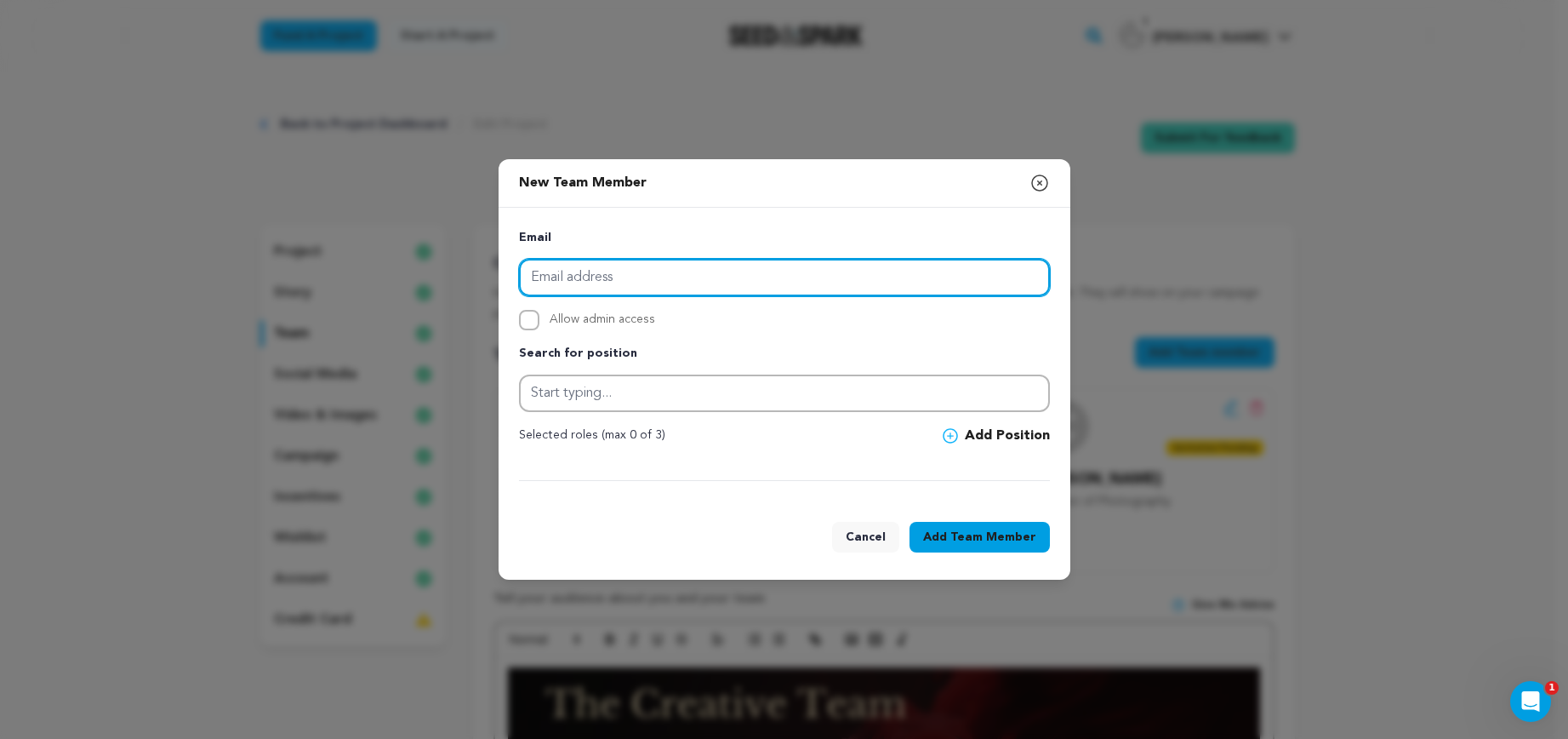
click at [589, 268] on input "email" at bounding box center [784, 277] width 531 height 37
paste input "melissacenter@gmail.com"
type input "melissacenter@gmail.com"
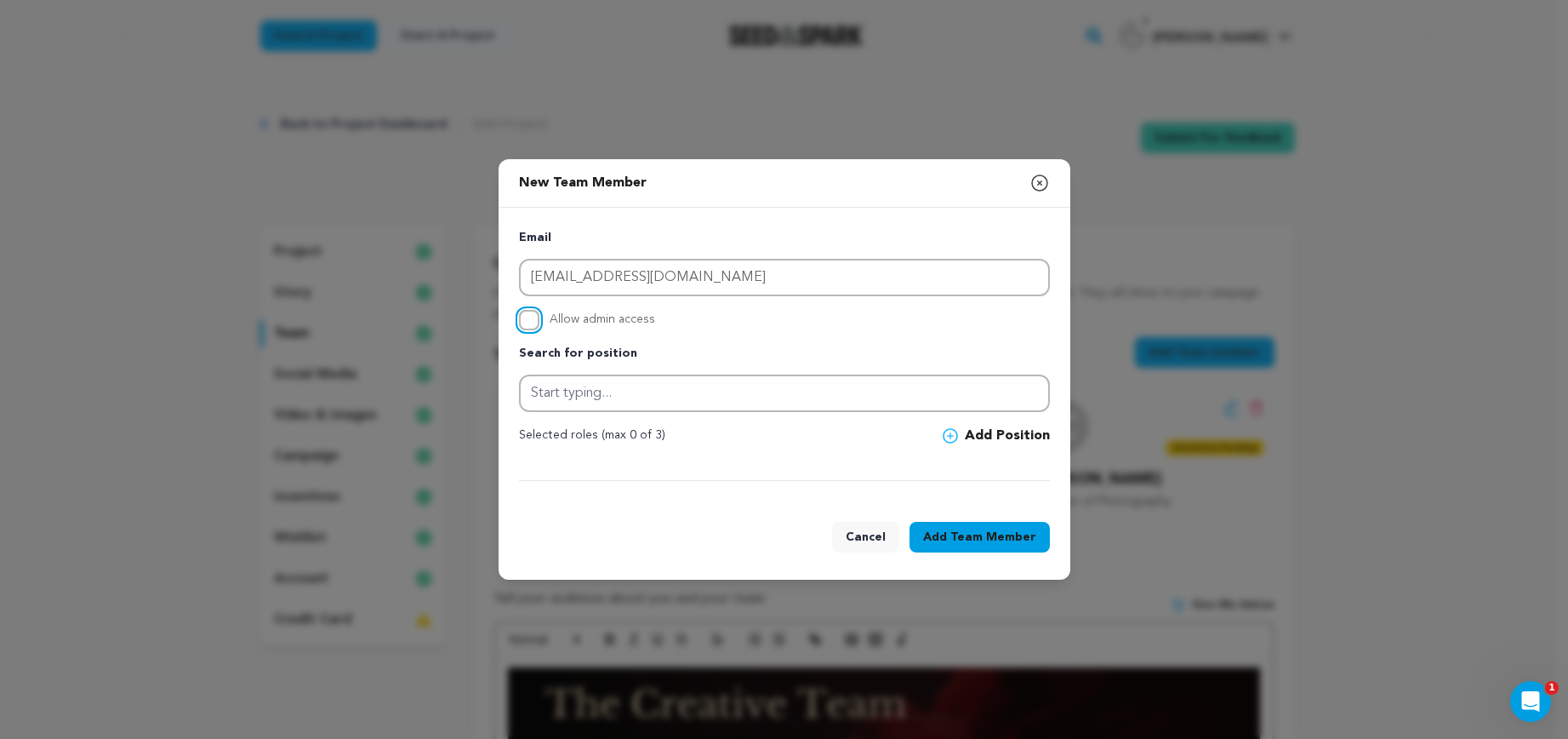
click at [535, 327] on input "Allow admin access" at bounding box center [529, 320] width 20 height 20
checkbox input "true"
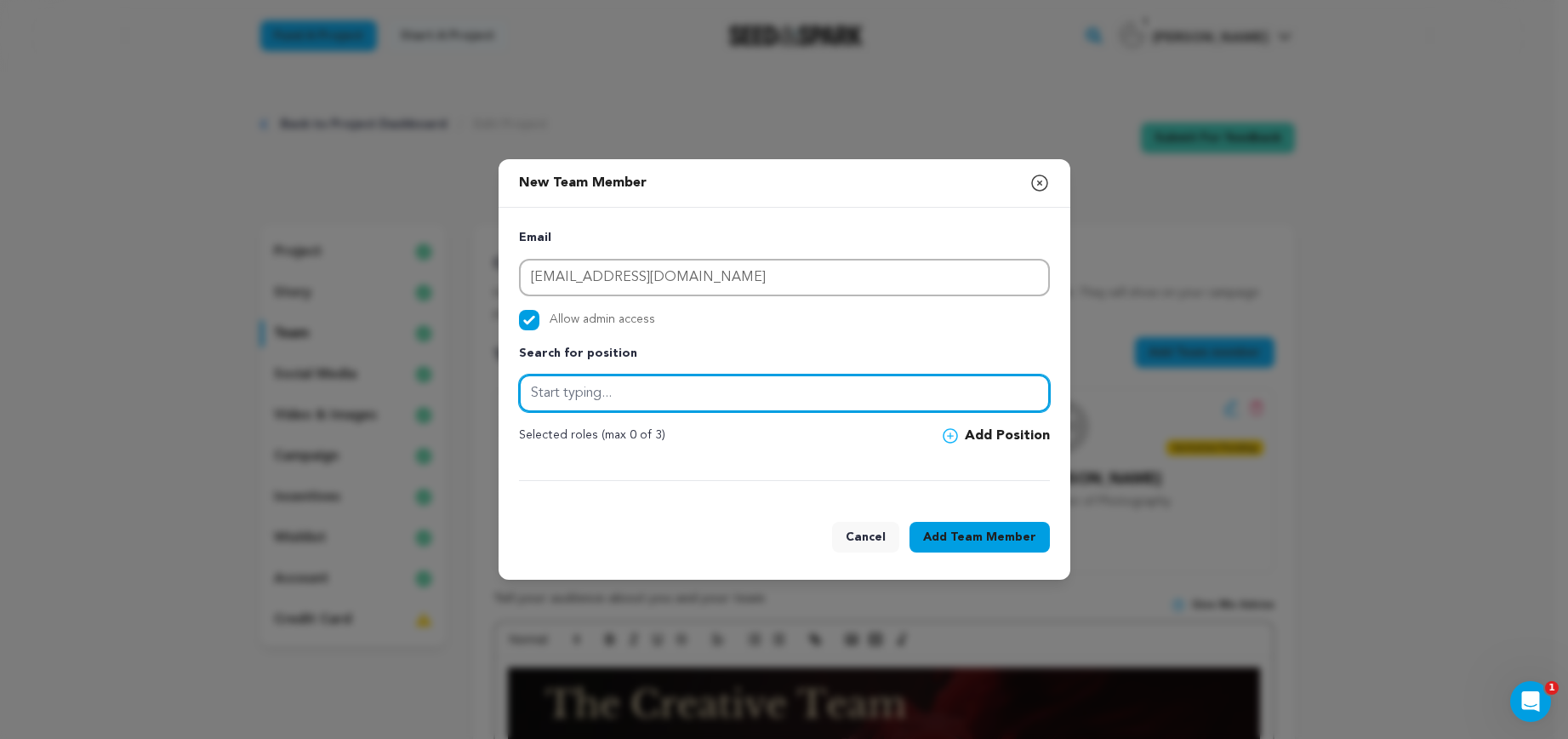
click at [657, 397] on input "text" at bounding box center [784, 393] width 531 height 37
paste input "producer"
click at [526, 394] on input "consulting producer" at bounding box center [784, 393] width 531 height 37
click at [536, 395] on input "consulting producer" at bounding box center [784, 393] width 531 height 37
click at [605, 396] on input "Consulting producer" at bounding box center [784, 393] width 531 height 37
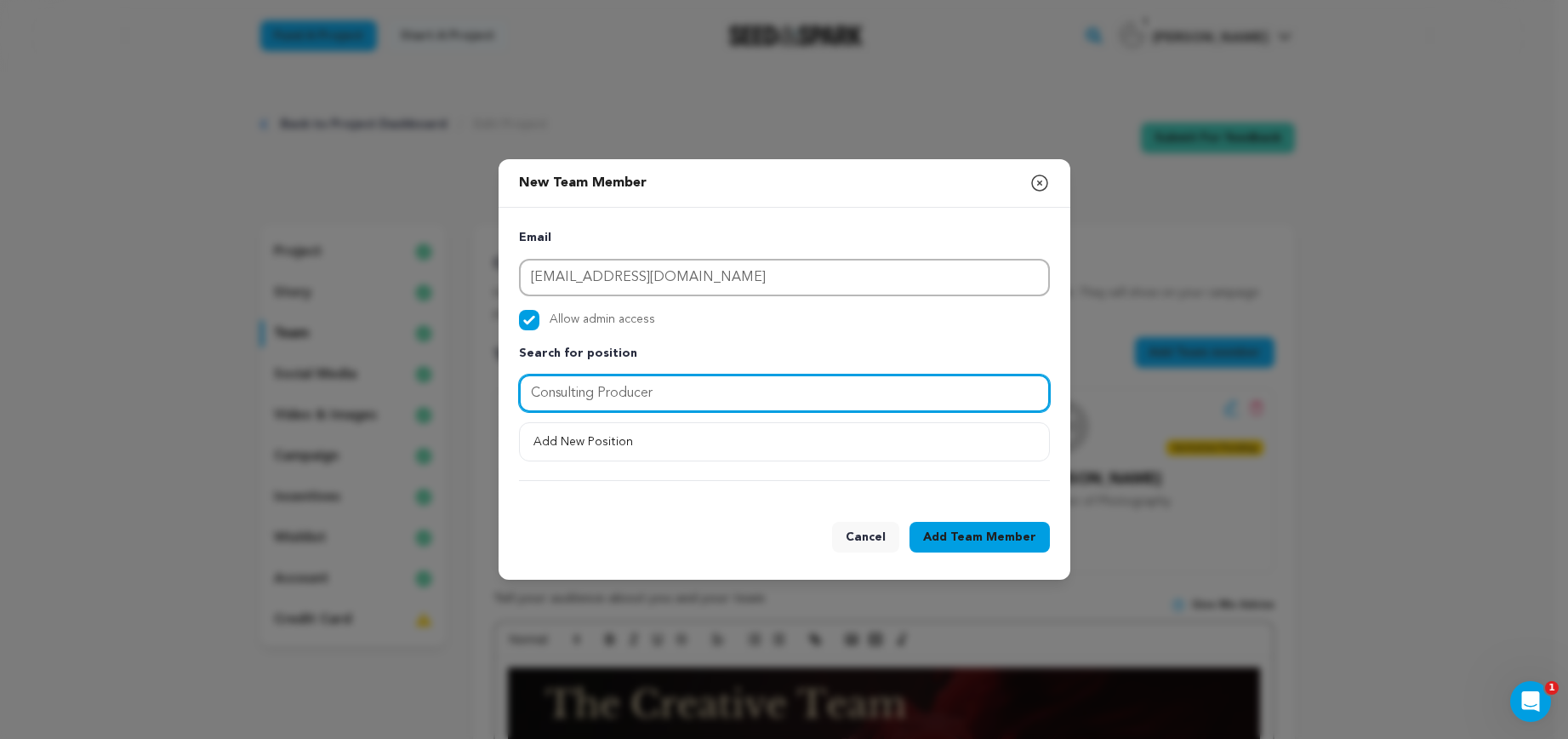
type input "Consulting Producer"
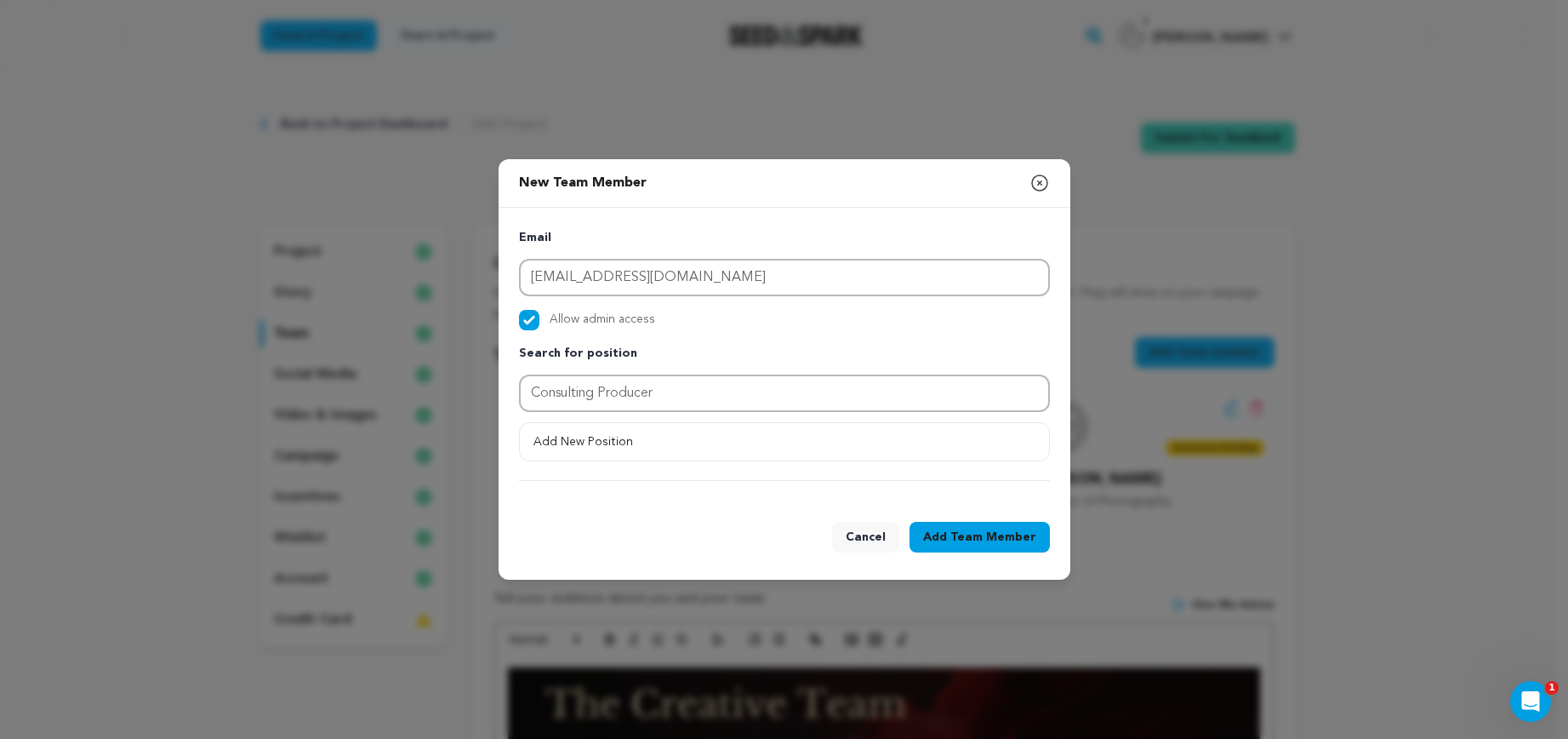
click at [1015, 540] on span "Team Member" at bounding box center [993, 537] width 86 height 17
click at [655, 447] on button "Add New Position" at bounding box center [784, 441] width 529 height 31
click at [964, 440] on span at bounding box center [953, 435] width 22 height 15
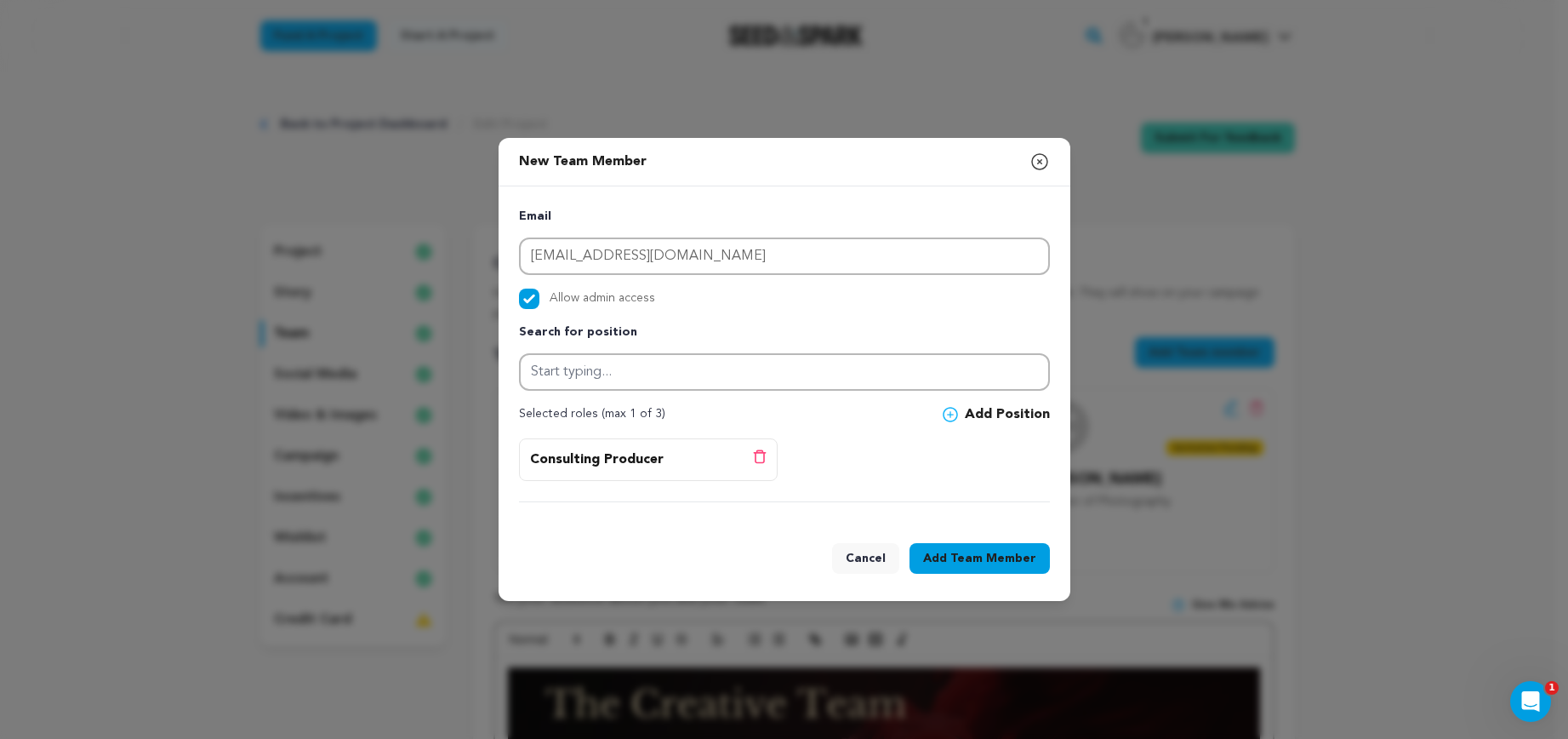
click at [1004, 568] on button "Add Team Member" at bounding box center [979, 558] width 140 height 31
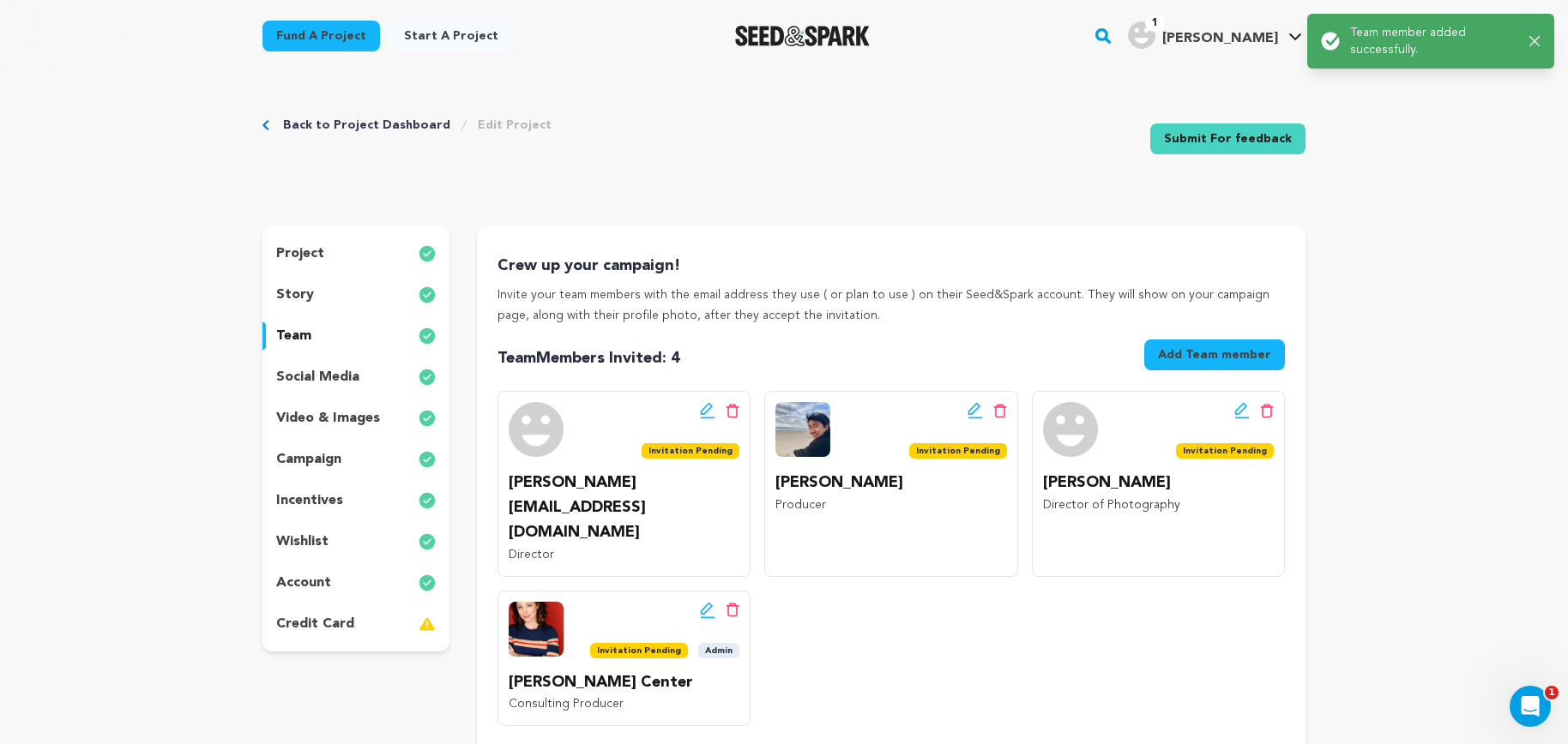
click at [1533, 46] on icon "button" at bounding box center [1534, 41] width 12 height 12
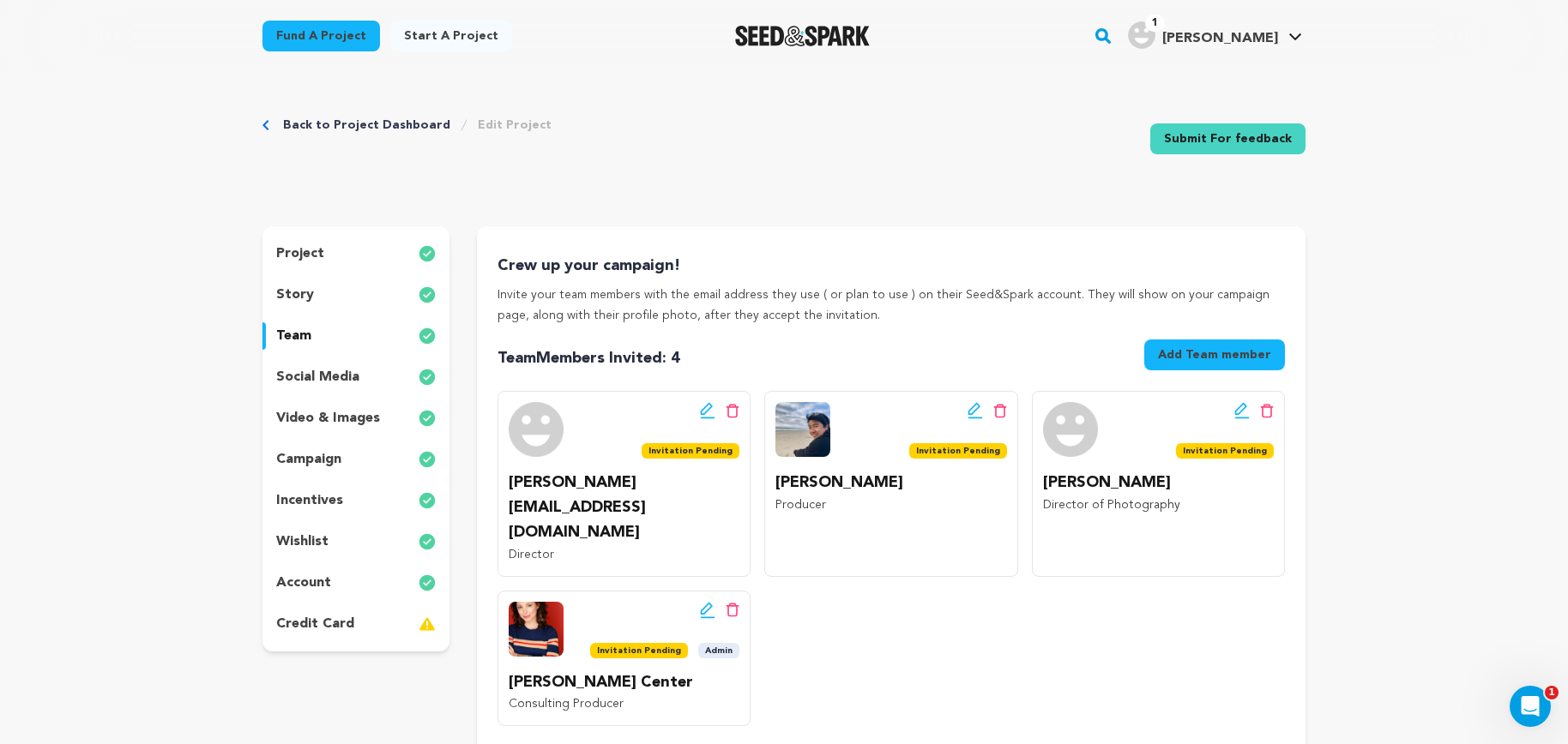
click at [732, 412] on icon at bounding box center [732, 411] width 13 height 14
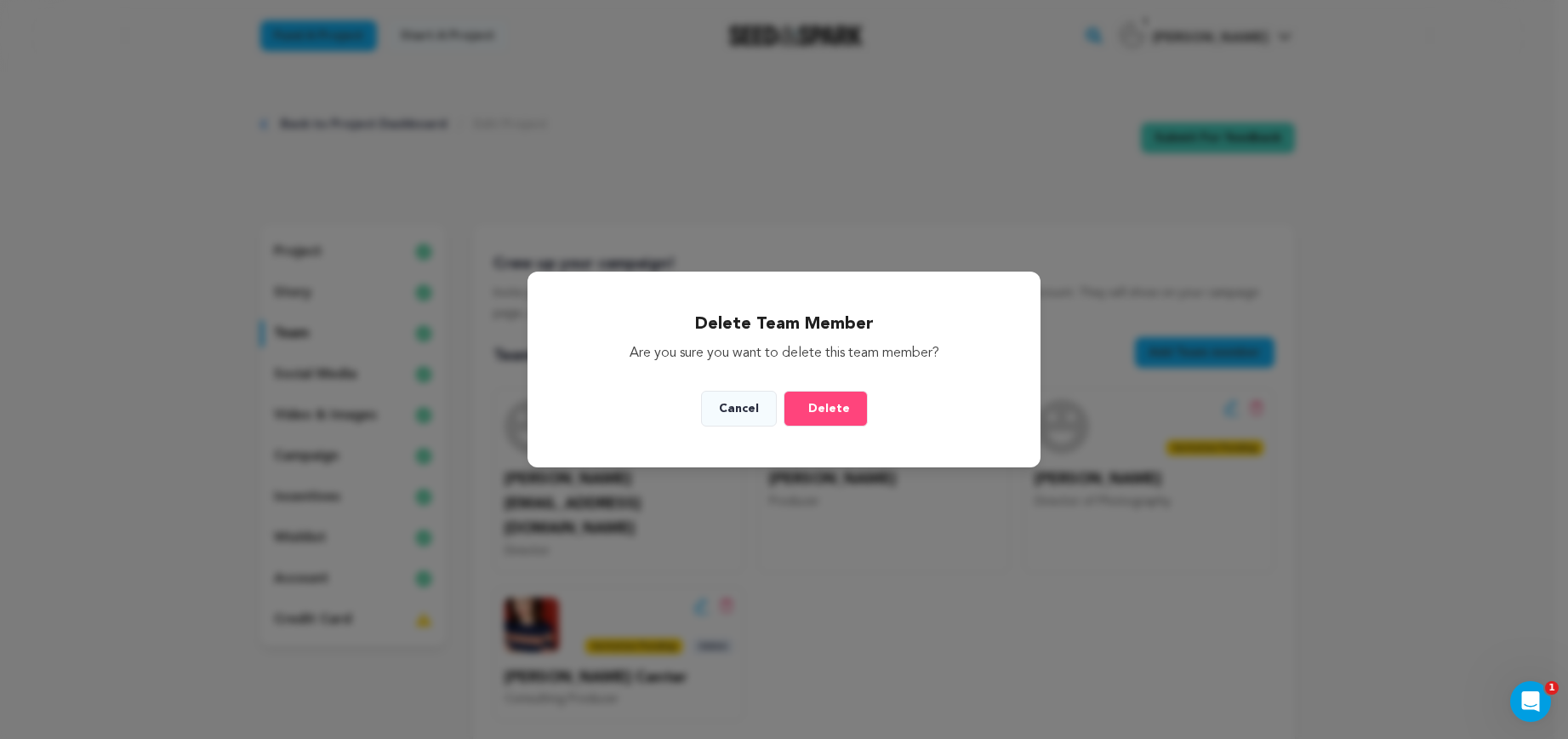
click at [811, 410] on span "Delete" at bounding box center [829, 408] width 41 height 17
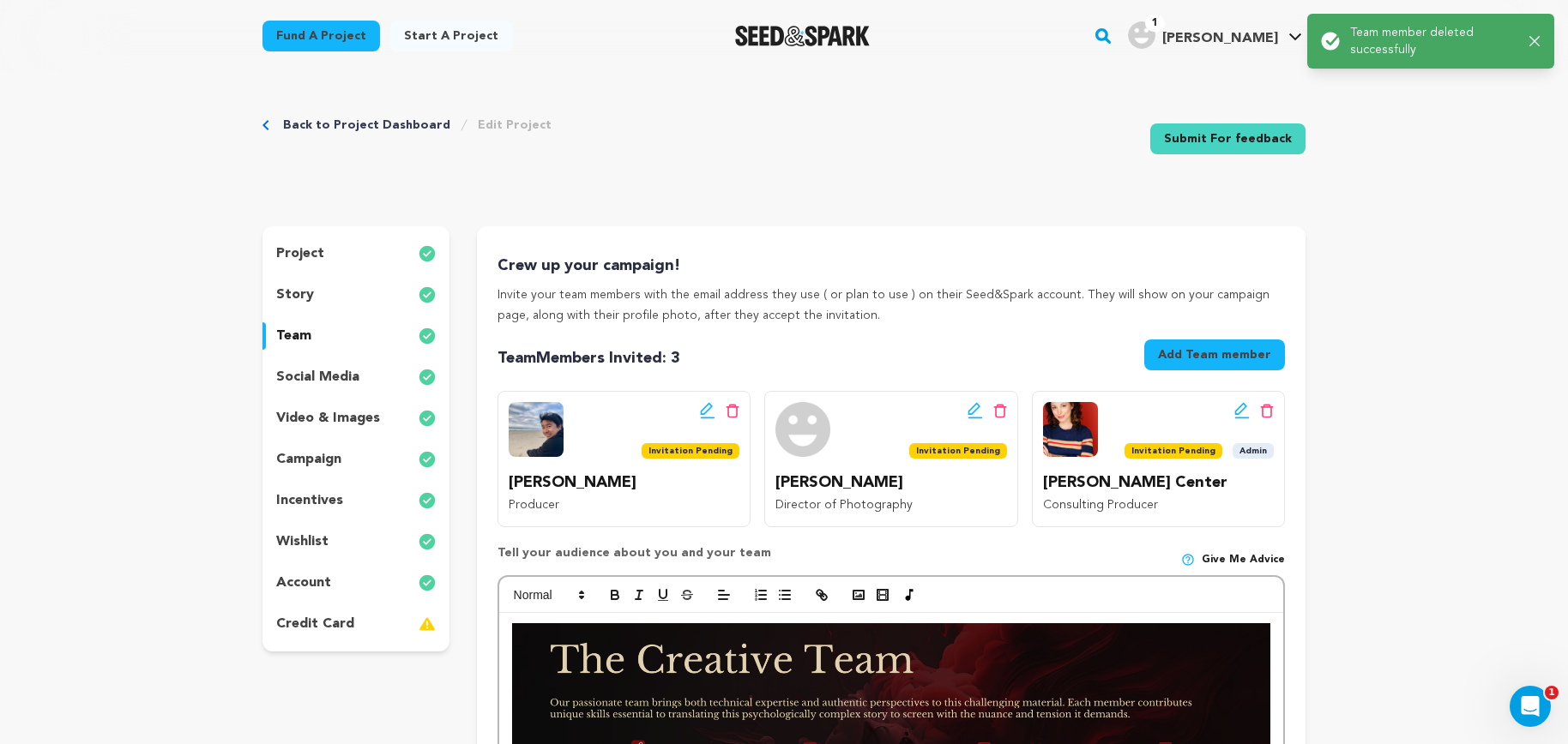
click at [730, 410] on icon at bounding box center [732, 411] width 13 height 14
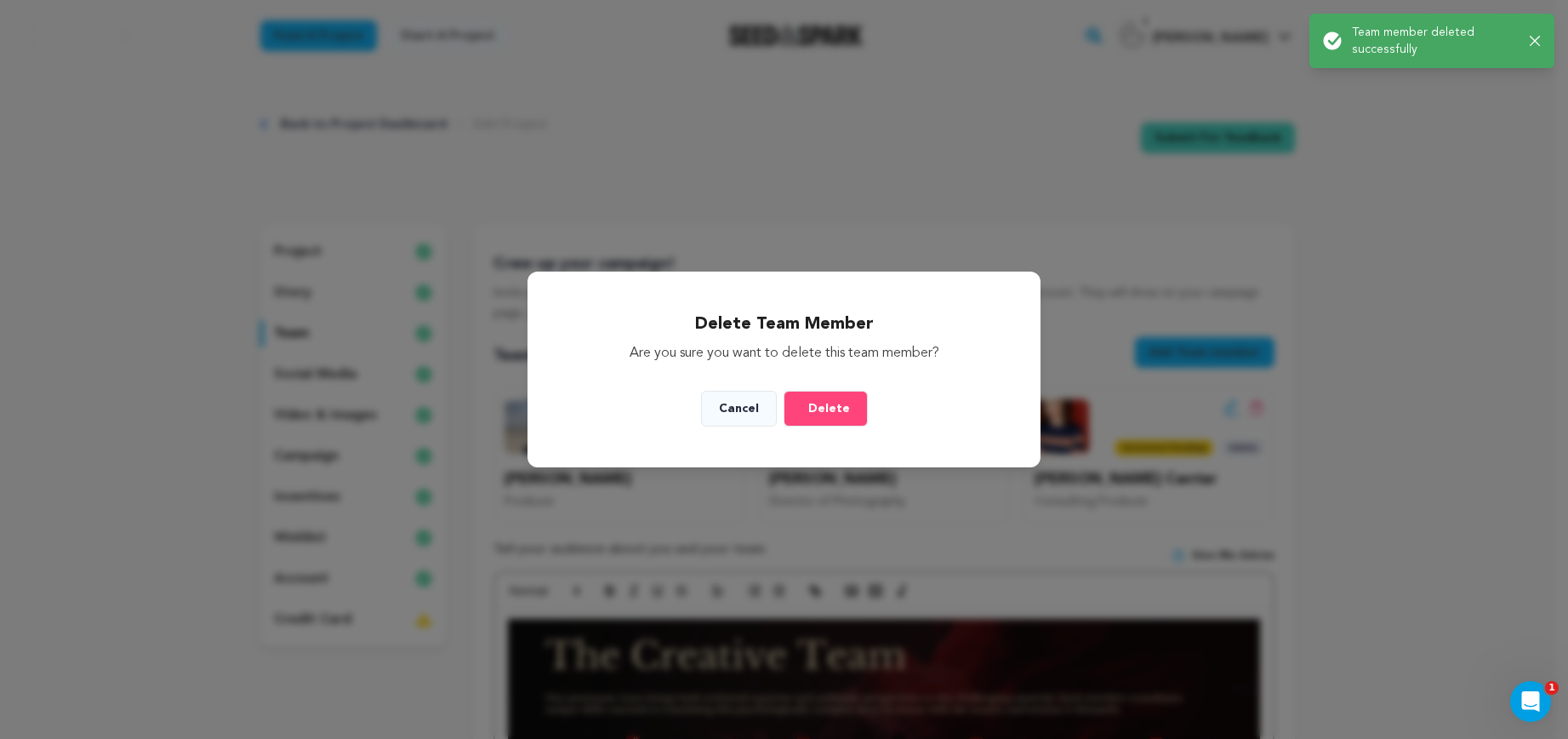
click at [816, 416] on span "Delete" at bounding box center [829, 408] width 41 height 17
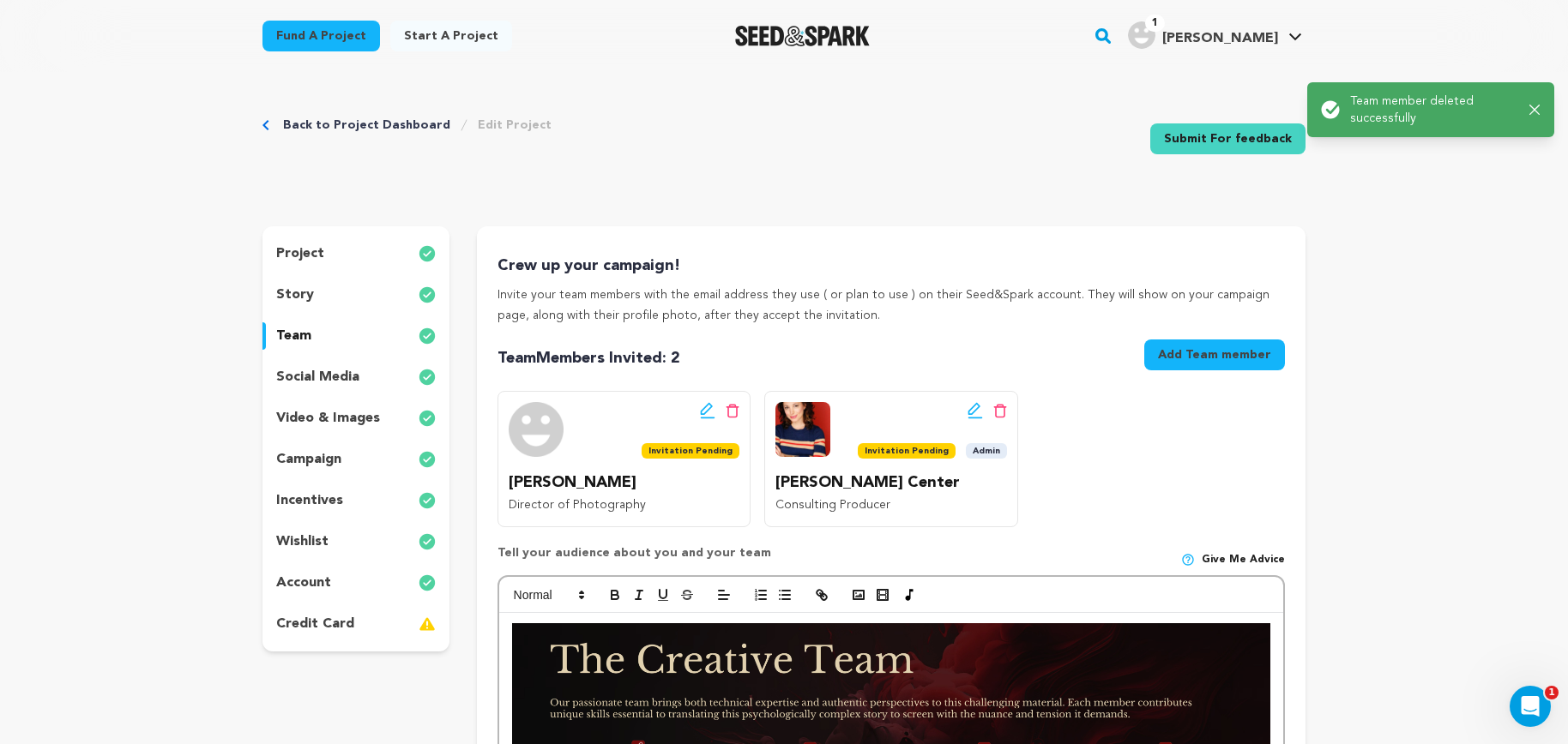
click at [735, 412] on icon at bounding box center [732, 411] width 13 height 14
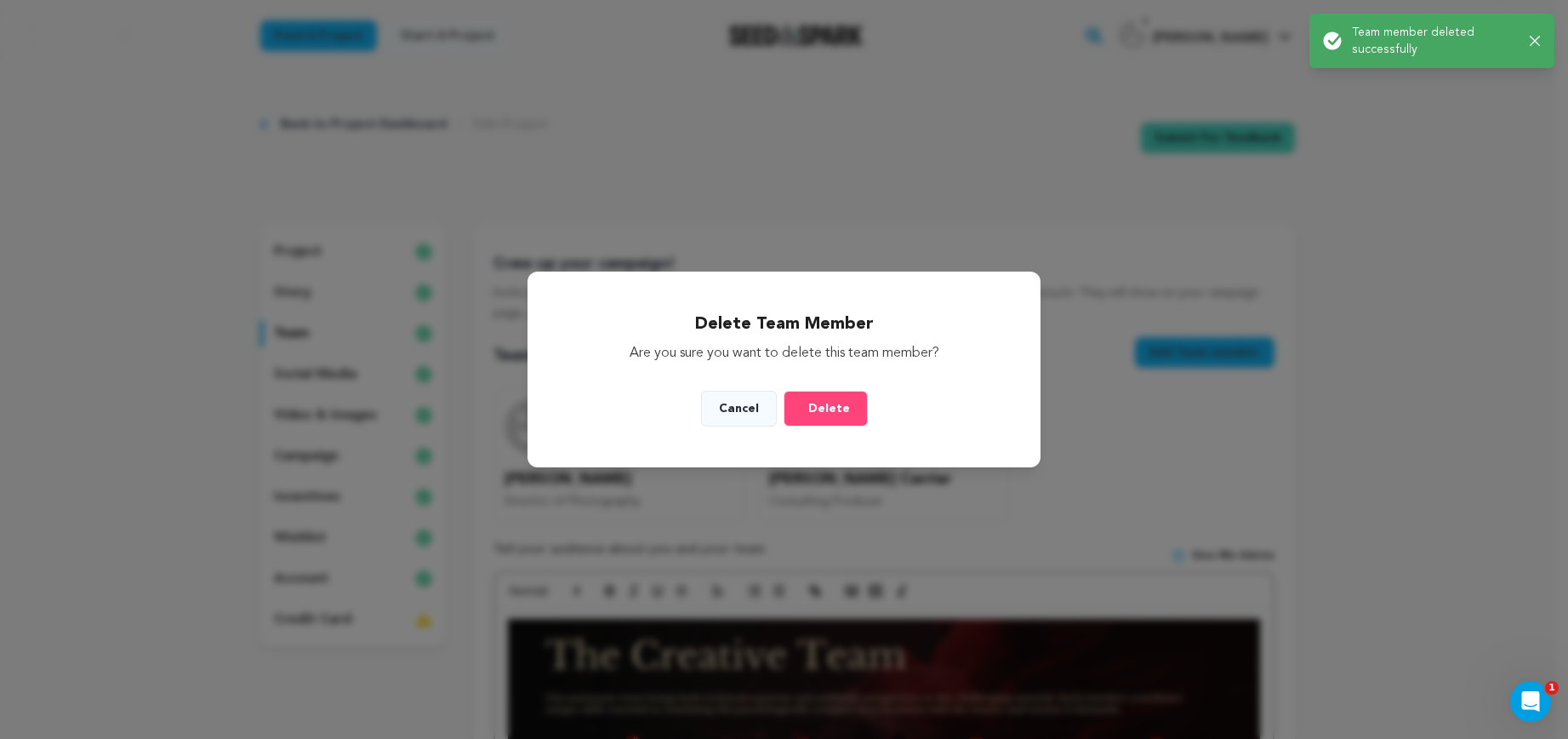
click at [811, 420] on button "Delete" at bounding box center [825, 409] width 84 height 35
